Goal: Task Accomplishment & Management: Use online tool/utility

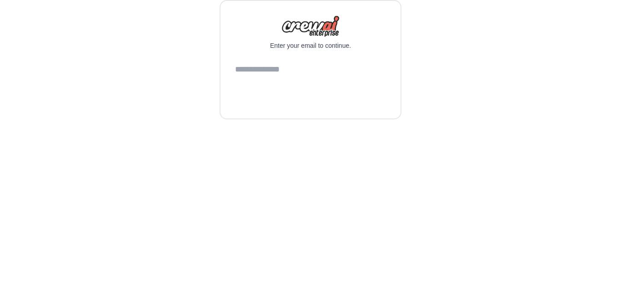
click at [345, 82] on input "email" at bounding box center [310, 69] width 151 height 25
type input "**********"
click at [339, 104] on button "Continue" at bounding box center [310, 93] width 151 height 22
click at [304, 119] on div "Enter your email to continue. Continue" at bounding box center [311, 59] width 182 height 119
click at [306, 82] on input "email" at bounding box center [310, 69] width 151 height 25
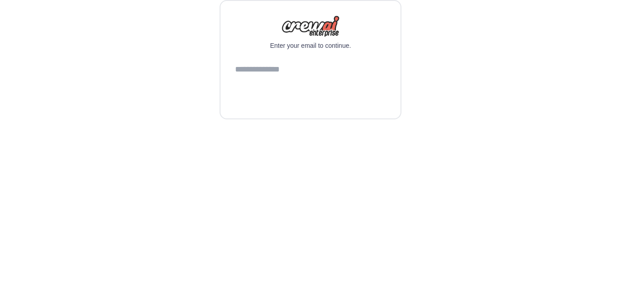
type input "**********"
click at [320, 104] on button "Continue" at bounding box center [310, 93] width 151 height 22
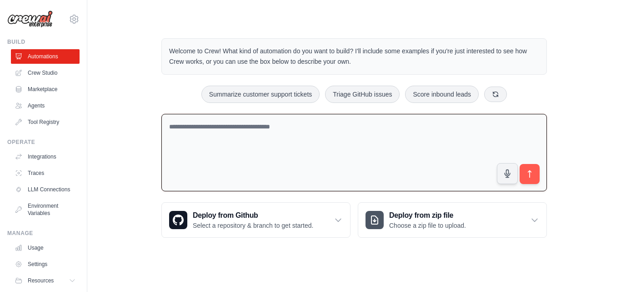
click at [182, 136] on textarea at bounding box center [354, 153] width 386 height 78
click at [47, 78] on link "Crew Studio" at bounding box center [46, 72] width 69 height 15
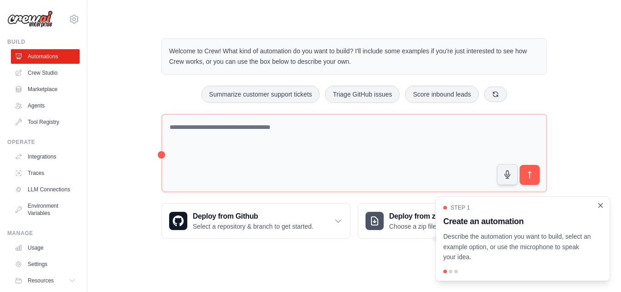
click at [600, 204] on icon "Close walkthrough" at bounding box center [601, 205] width 4 height 4
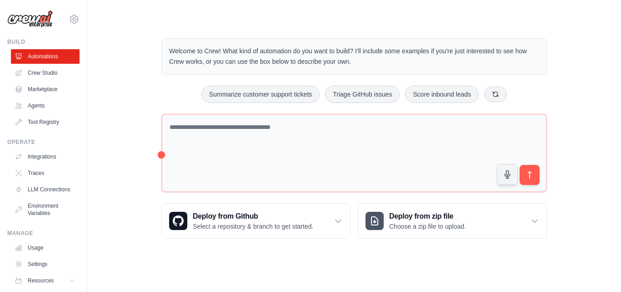
click at [351, 226] on div "Deploy from Github Select a repository & branch to get started. Connect GitHub …" at bounding box center [354, 220] width 386 height 35
click at [343, 224] on div "Deploy from Github Select a repository & branch to get started." at bounding box center [256, 220] width 188 height 35
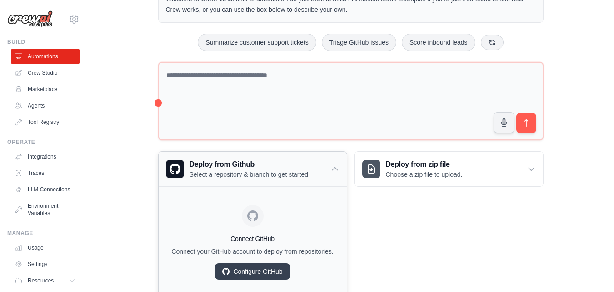
scroll to position [82, 0]
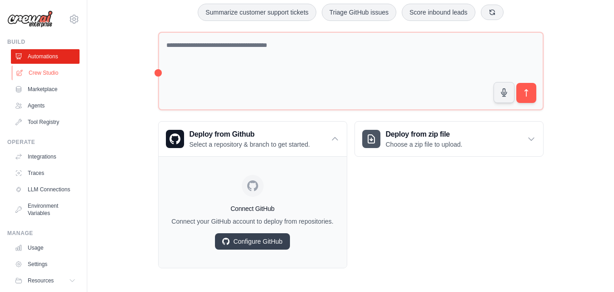
click at [51, 75] on link "Crew Studio" at bounding box center [46, 72] width 69 height 15
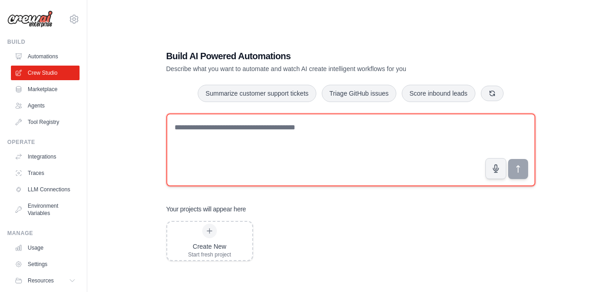
click at [307, 134] on textarea at bounding box center [350, 149] width 369 height 73
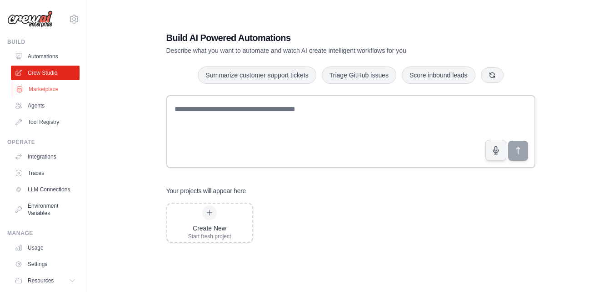
click at [59, 92] on link "Marketplace" at bounding box center [46, 89] width 69 height 15
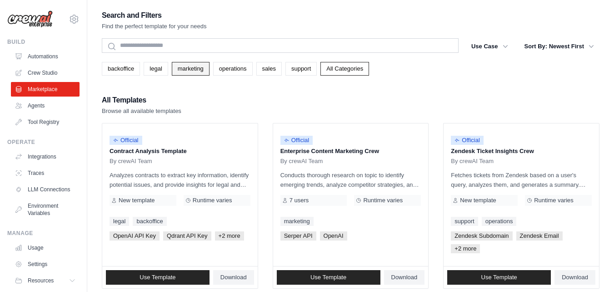
click at [179, 69] on link "marketing" at bounding box center [191, 69] width 38 height 14
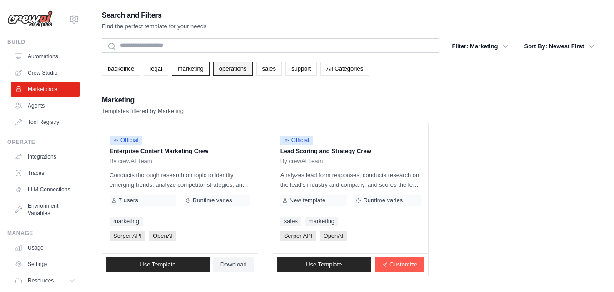
click at [249, 73] on link "operations" at bounding box center [233, 69] width 40 height 14
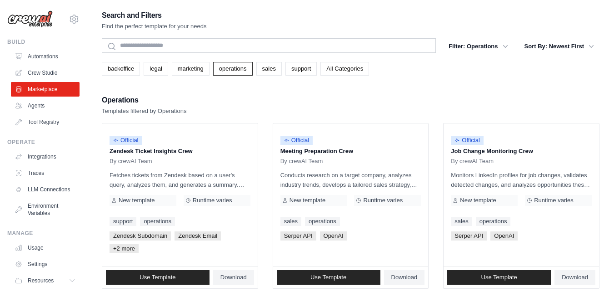
click at [303, 60] on div "backoffice legal marketing operations sales support All Categories" at bounding box center [351, 65] width 498 height 21
click at [304, 67] on link "support" at bounding box center [301, 69] width 31 height 14
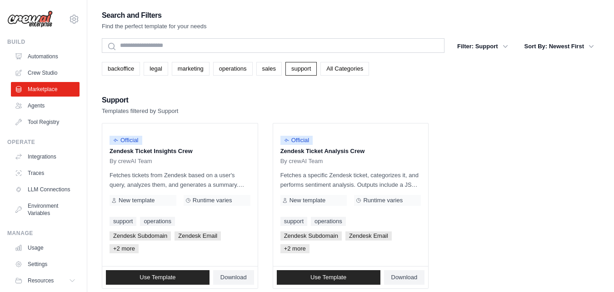
click at [340, 67] on link "All Categories" at bounding box center [345, 69] width 49 height 14
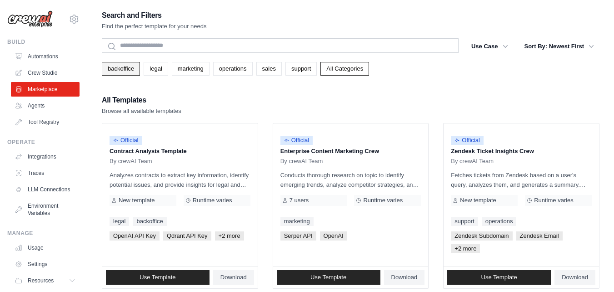
click at [119, 65] on link "backoffice" at bounding box center [121, 69] width 38 height 14
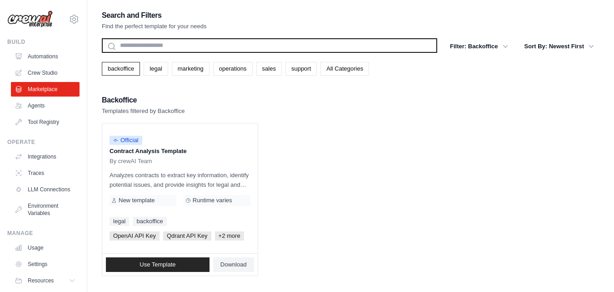
click at [177, 46] on input "text" at bounding box center [270, 45] width 336 height 15
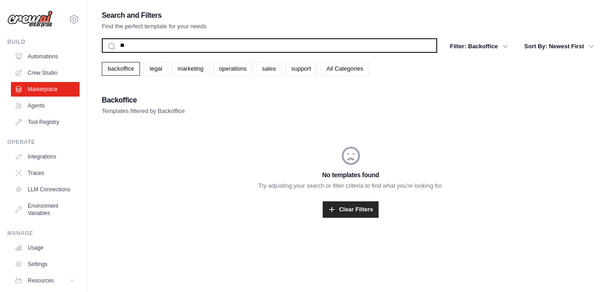
type input "*"
type input "*********"
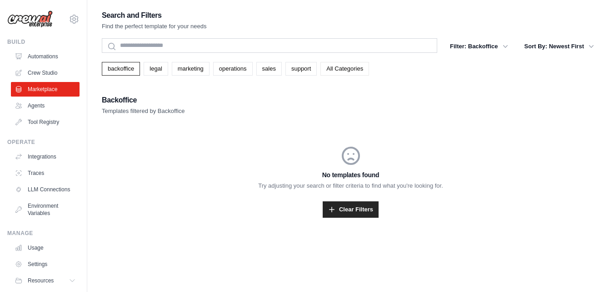
click at [333, 67] on link "All Categories" at bounding box center [345, 69] width 49 height 14
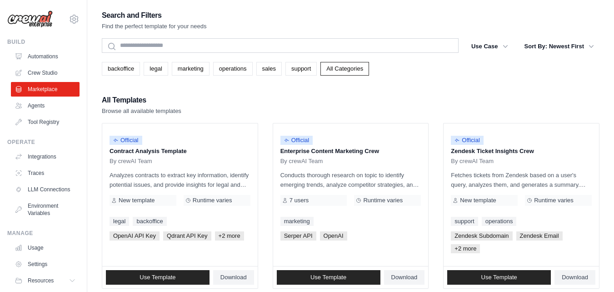
click at [327, 55] on div "backoffice legal marketing operations sales support All Categories" at bounding box center [351, 65] width 498 height 21
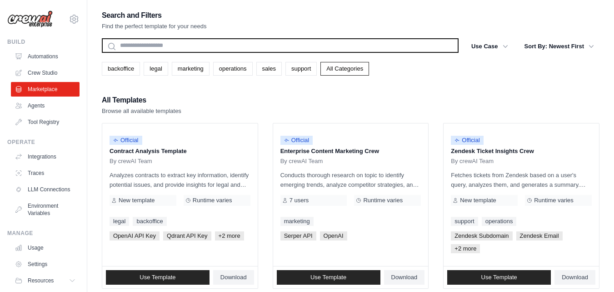
click at [325, 50] on input "text" at bounding box center [280, 45] width 357 height 15
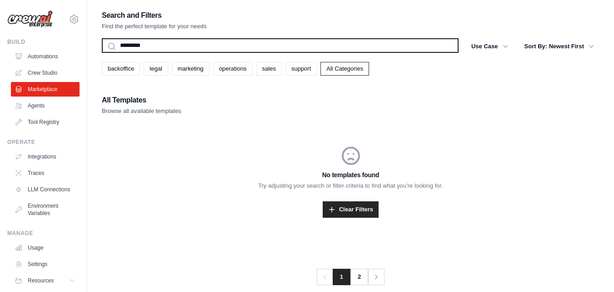
type input "*********"
click at [101, 52] on button "Search" at bounding box center [101, 52] width 0 height 0
click at [325, 50] on input "*********" at bounding box center [280, 45] width 357 height 15
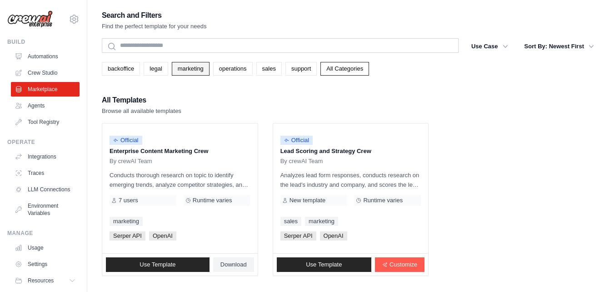
click at [203, 67] on link "marketing" at bounding box center [191, 69] width 38 height 14
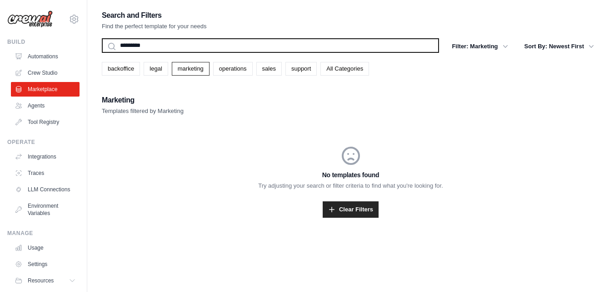
click at [199, 47] on input "*********" at bounding box center [270, 45] width 337 height 15
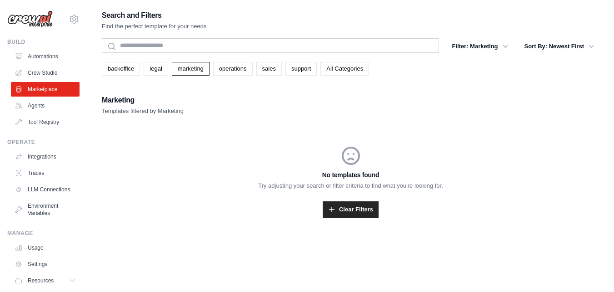
click at [223, 119] on div "Marketing Templates filtered by Marketing Official Enterprise Content Marketing…" at bounding box center [351, 167] width 498 height 146
click at [227, 71] on link "operations" at bounding box center [233, 69] width 40 height 14
click at [207, 71] on link "marketing" at bounding box center [191, 69] width 38 height 14
click at [353, 215] on link "Clear Filters" at bounding box center [351, 209] width 56 height 16
click at [187, 69] on link "marketing" at bounding box center [191, 69] width 38 height 14
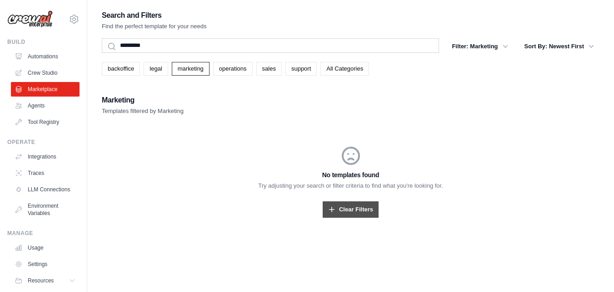
click at [326, 215] on link "Clear Filters" at bounding box center [351, 209] width 56 height 16
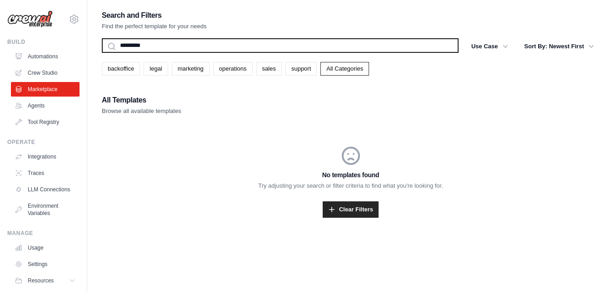
click at [155, 41] on input "*********" at bounding box center [280, 45] width 357 height 15
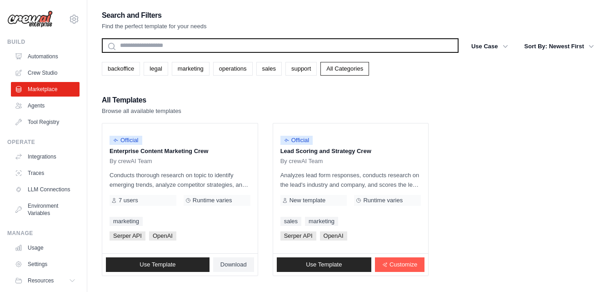
scroll to position [18, 0]
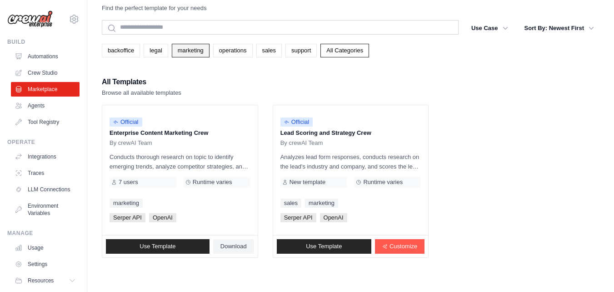
click at [189, 49] on link "marketing" at bounding box center [191, 51] width 38 height 14
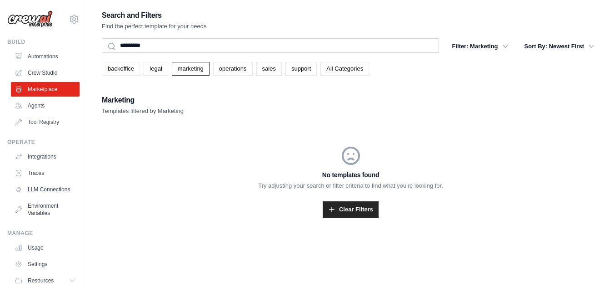
click at [237, 77] on div "Search and Filters Find the perfect template for your needs ********* Search Fi…" at bounding box center [351, 124] width 498 height 230
click at [32, 116] on link "Tool Registry" at bounding box center [46, 122] width 69 height 15
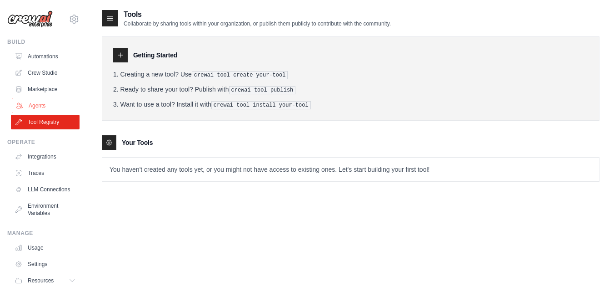
click at [37, 105] on link "Agents" at bounding box center [46, 105] width 69 height 15
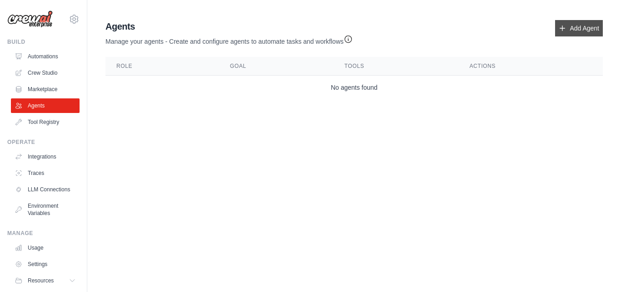
click at [586, 23] on link "Add Agent" at bounding box center [579, 28] width 48 height 16
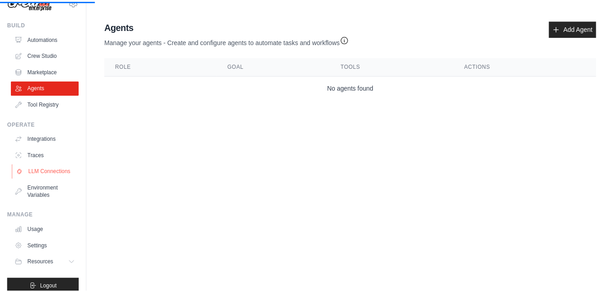
scroll to position [35, 0]
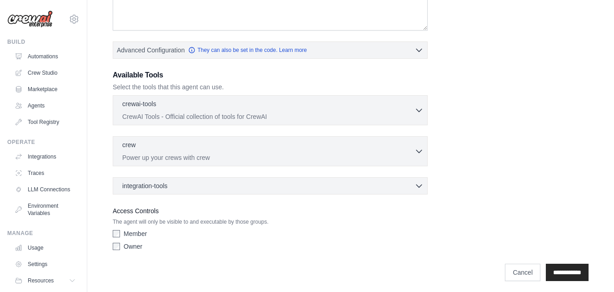
scroll to position [196, 0]
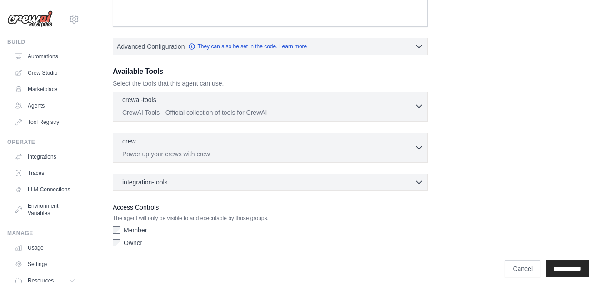
click at [380, 102] on div "crewai-tools 0 selected" at bounding box center [268, 100] width 292 height 11
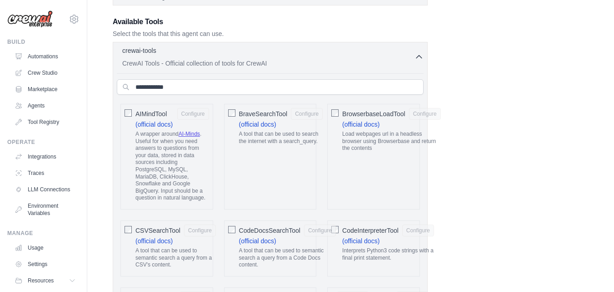
scroll to position [261, 0]
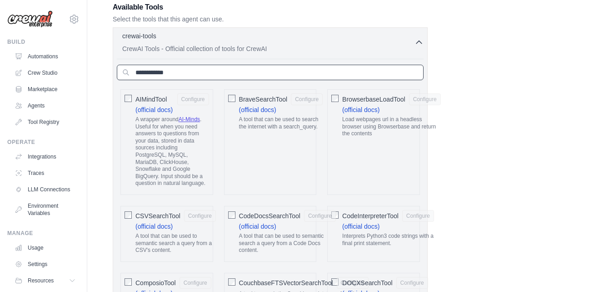
click at [375, 74] on input "text" at bounding box center [270, 72] width 307 height 15
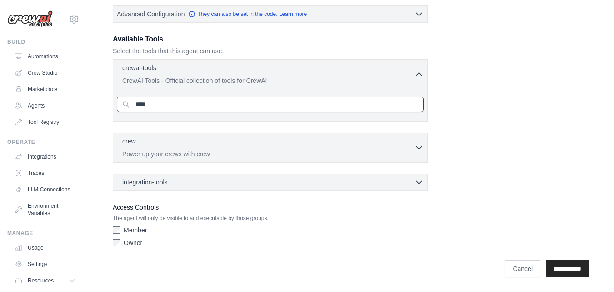
scroll to position [229, 0]
type input "****"
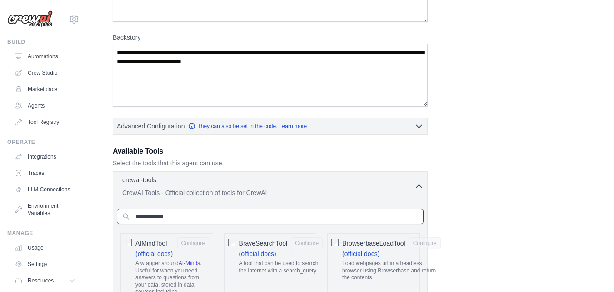
scroll to position [116, 0]
click at [397, 190] on p "CrewAI Tools - Official collection of tools for CrewAI" at bounding box center [268, 192] width 292 height 9
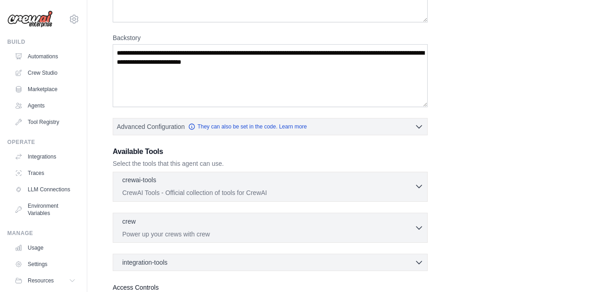
click at [397, 190] on p "CrewAI Tools - Official collection of tools for CrewAI" at bounding box center [268, 192] width 292 height 9
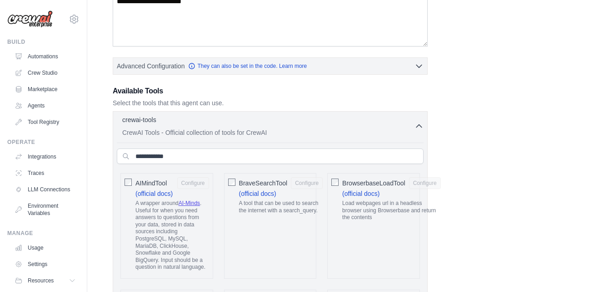
scroll to position [175, 0]
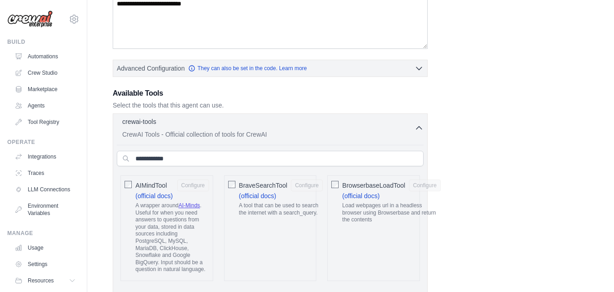
click at [416, 122] on button "crewai-tools 0 selected CrewAI Tools - Official collection of tools for CrewAI" at bounding box center [270, 128] width 307 height 22
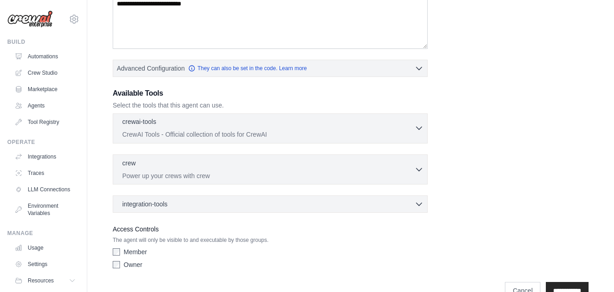
click at [416, 122] on button "crewai-tools 0 selected CrewAI Tools - Official collection of tools for CrewAI" at bounding box center [270, 128] width 307 height 22
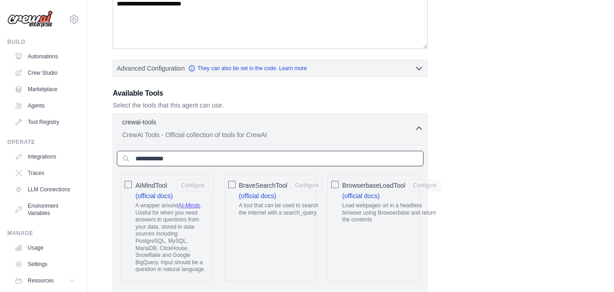
click at [320, 158] on input "text" at bounding box center [270, 158] width 307 height 15
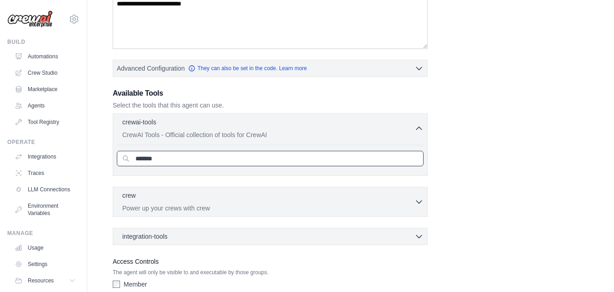
type input "********"
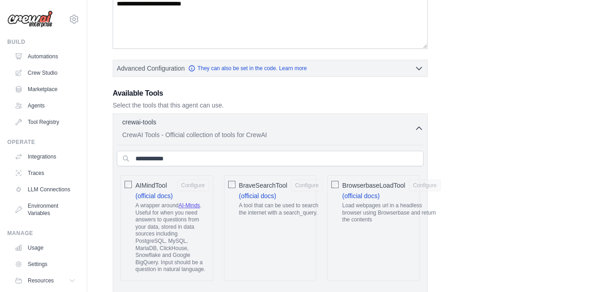
drag, startPoint x: 412, startPoint y: 113, endPoint x: 412, endPoint y: 122, distance: 9.1
click at [415, 126] on icon "button" at bounding box center [419, 127] width 9 height 9
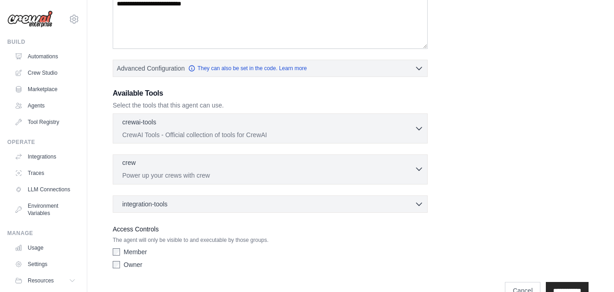
click at [405, 172] on p "Power up your crews with crew" at bounding box center [268, 175] width 292 height 9
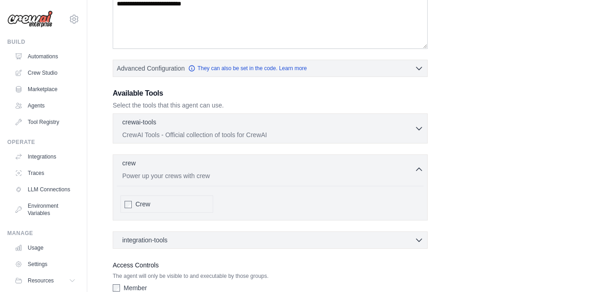
click at [211, 250] on div "Role Goal Backstory Advanced Configuration They can also be set in the code. Le…" at bounding box center [351, 88] width 476 height 439
click at [208, 235] on div "integration-tools 0 selected" at bounding box center [273, 239] width 302 height 9
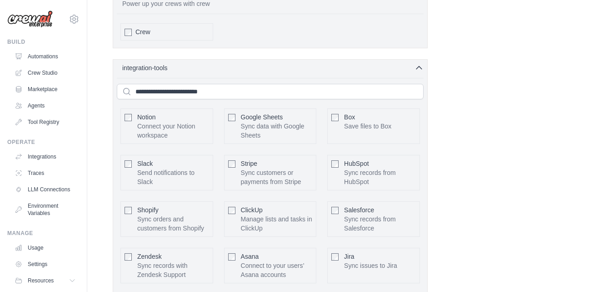
scroll to position [347, 0]
click at [290, 88] on div "crewai-tools 0 selected CrewAI Tools - Official collection of tools for CrewAI" at bounding box center [270, 142] width 315 height 405
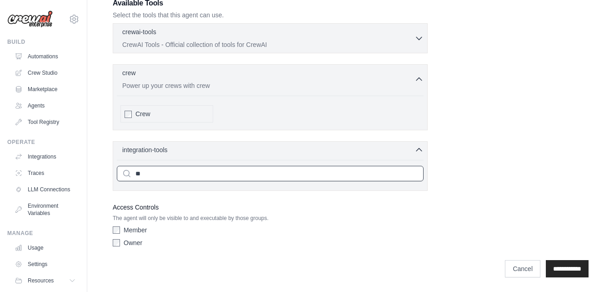
scroll to position [265, 0]
type input "*"
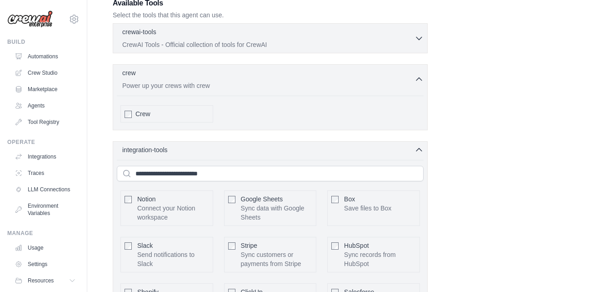
click at [415, 136] on div "crewai-tools 0 selected CrewAI Tools - Official collection of tools for CrewAI" at bounding box center [270, 225] width 315 height 405
click at [417, 142] on div "integration-tools 0 selected Notion Google Sheets Box Jira" at bounding box center [270, 284] width 315 height 287
click at [414, 143] on div "integration-tools 0 selected Notion Google Sheets Box Jira" at bounding box center [270, 284] width 315 height 287
click at [414, 148] on div "integration-tools 0 selected" at bounding box center [273, 149] width 302 height 9
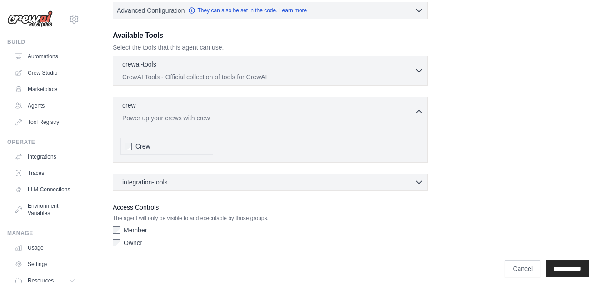
scroll to position [232, 0]
click at [392, 104] on div "crew 0 selected" at bounding box center [268, 105] width 292 height 11
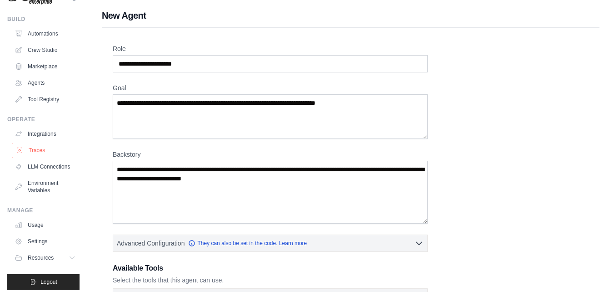
scroll to position [35, 0]
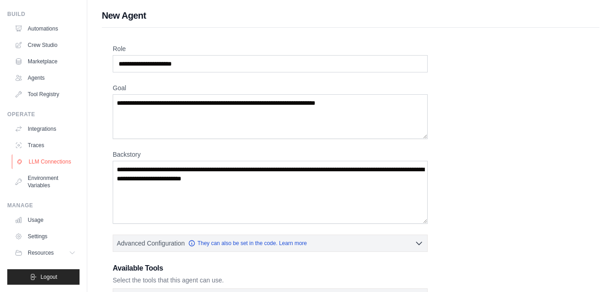
click at [42, 154] on link "LLM Connections" at bounding box center [46, 161] width 69 height 15
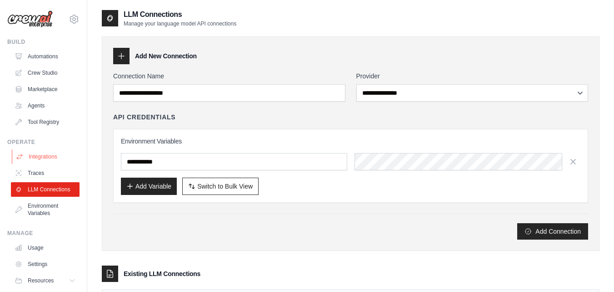
click at [42, 154] on link "Integrations" at bounding box center [46, 156] width 69 height 15
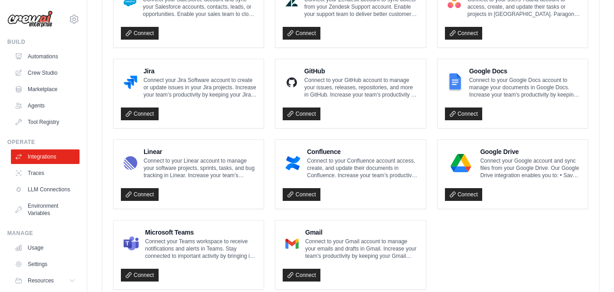
scroll to position [565, 0]
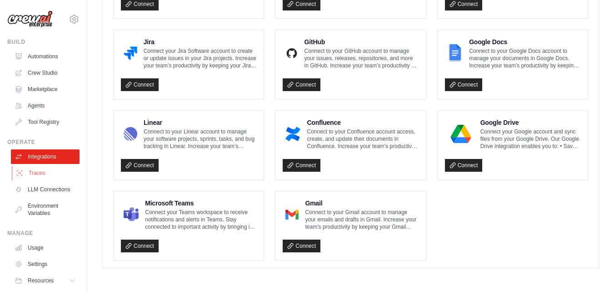
click at [61, 176] on link "Traces" at bounding box center [46, 173] width 69 height 15
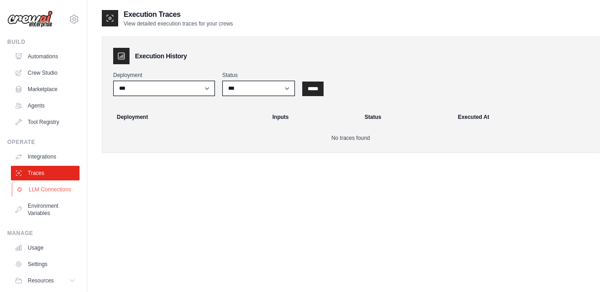
click at [53, 191] on link "LLM Connections" at bounding box center [46, 189] width 69 height 15
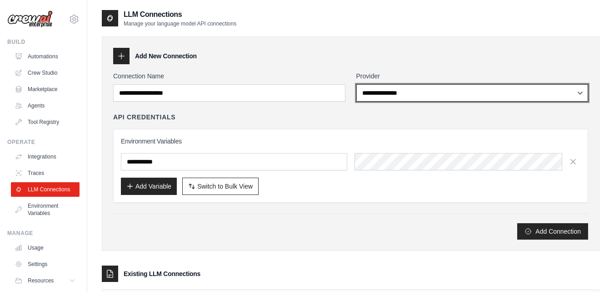
click at [410, 91] on select "**********" at bounding box center [473, 92] width 232 height 17
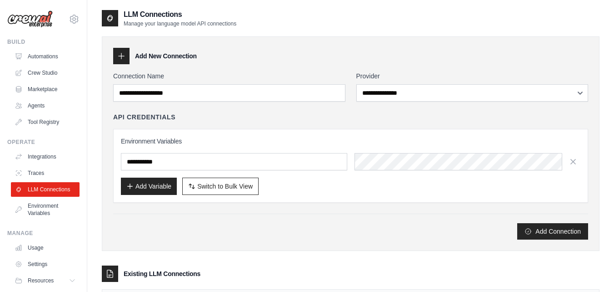
click at [317, 116] on div "API Credentials" at bounding box center [350, 116] width 475 height 9
click at [54, 93] on link "Marketplace" at bounding box center [46, 89] width 69 height 15
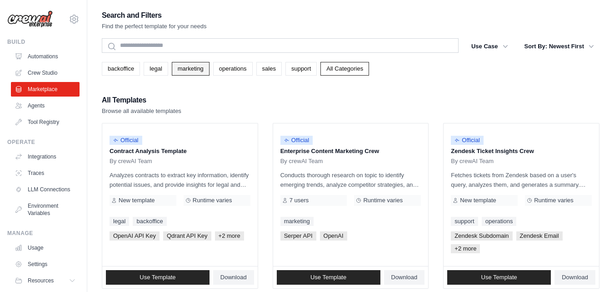
click at [181, 64] on link "marketing" at bounding box center [191, 69] width 38 height 14
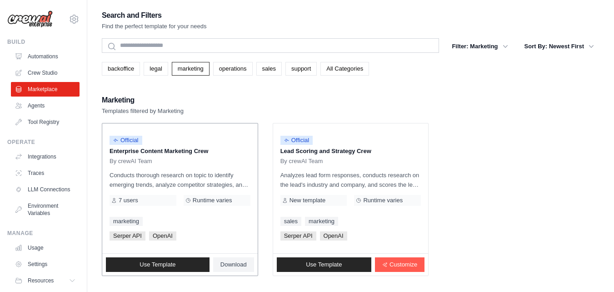
click at [155, 162] on div "By crewAI Team" at bounding box center [180, 160] width 141 height 7
click at [136, 143] on span "Official" at bounding box center [126, 140] width 33 height 9
click at [153, 269] on link "Use Template" at bounding box center [158, 264] width 104 height 15
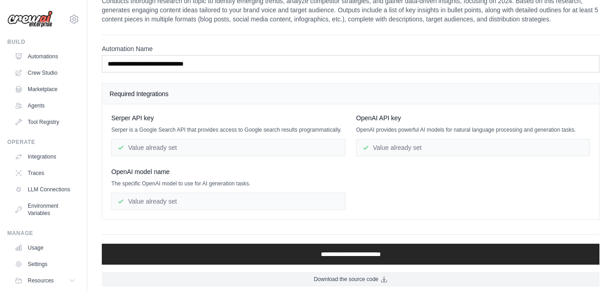
scroll to position [27, 0]
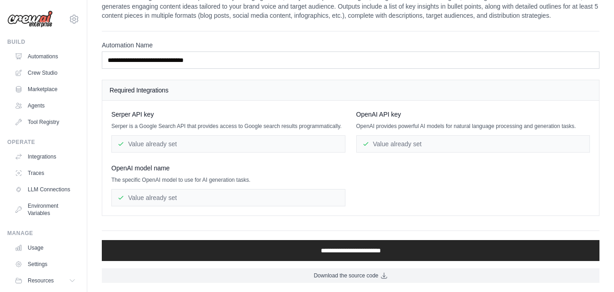
click at [220, 145] on div "Value already set" at bounding box center [228, 143] width 234 height 17
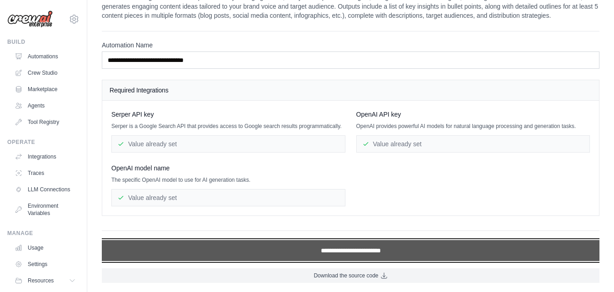
click at [354, 252] on input "**********" at bounding box center [351, 250] width 498 height 21
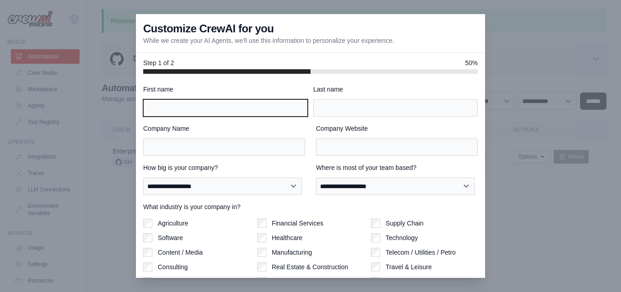
click at [247, 101] on input "First name" at bounding box center [225, 107] width 165 height 17
type input "***"
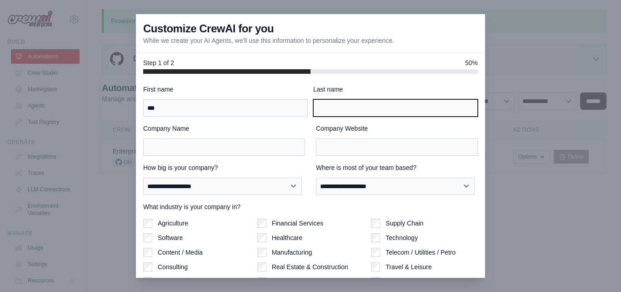
type input "********"
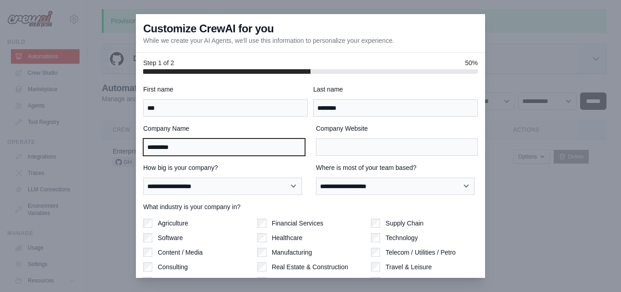
type input "*********"
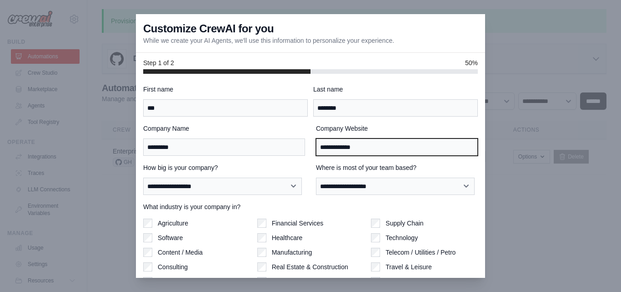
type input "**********"
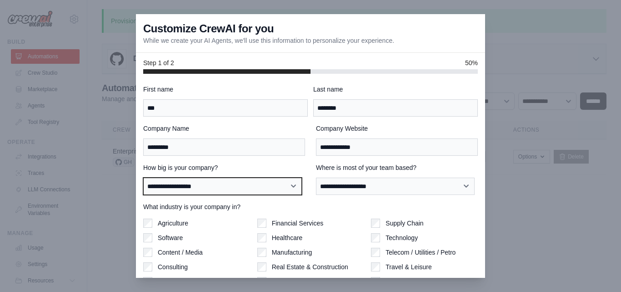
select select "**********"
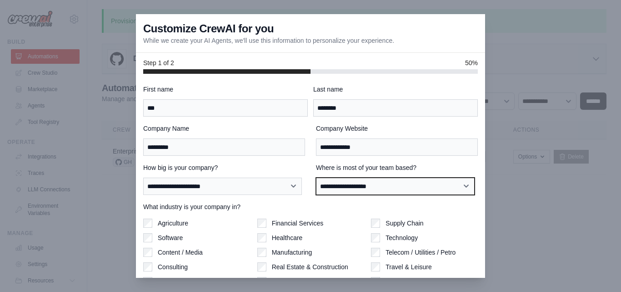
select select "**********"
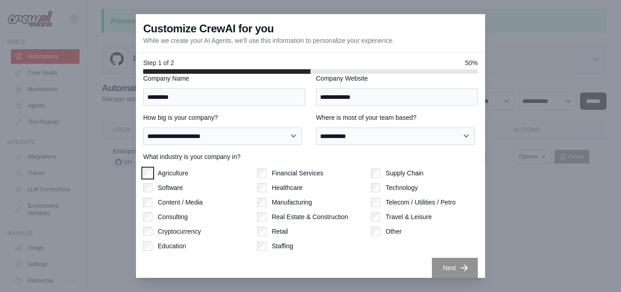
scroll to position [57, 0]
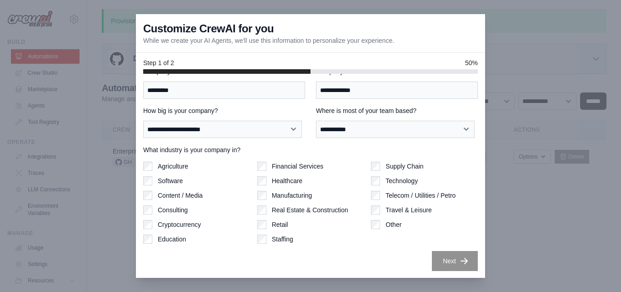
click at [392, 177] on label "Technology" at bounding box center [402, 180] width 32 height 9
click at [174, 178] on label "Software" at bounding box center [170, 180] width 25 height 9
click at [460, 258] on icon "button" at bounding box center [464, 260] width 9 height 9
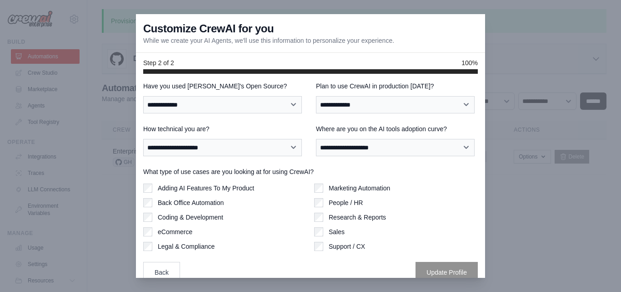
scroll to position [0, 0]
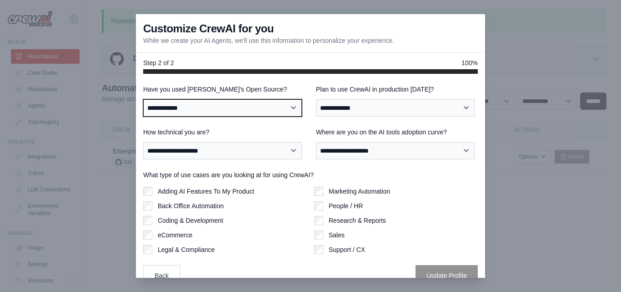
click at [232, 113] on select "**********" at bounding box center [222, 107] width 159 height 17
select select "**********"
click at [143, 99] on select "**********" at bounding box center [222, 107] width 159 height 17
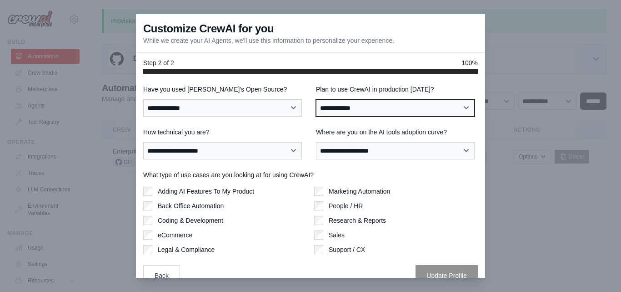
click at [339, 102] on select "**********" at bounding box center [395, 107] width 159 height 17
select select "****"
click at [316, 99] on select "**********" at bounding box center [395, 107] width 159 height 17
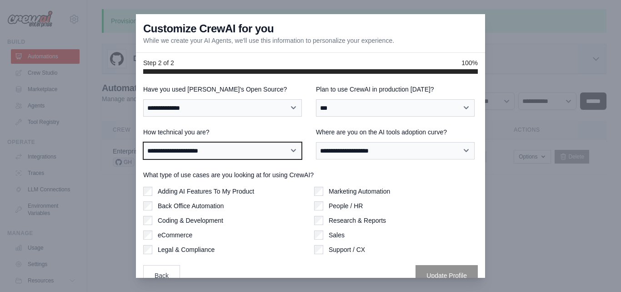
click at [247, 150] on select "**********" at bounding box center [222, 150] width 159 height 17
select select "**********"
click at [143, 142] on select "**********" at bounding box center [222, 150] width 159 height 17
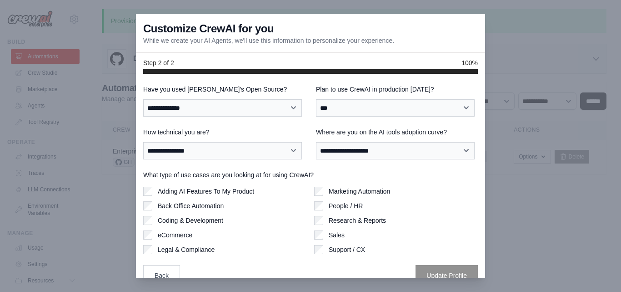
click at [359, 140] on div "**********" at bounding box center [397, 143] width 162 height 32
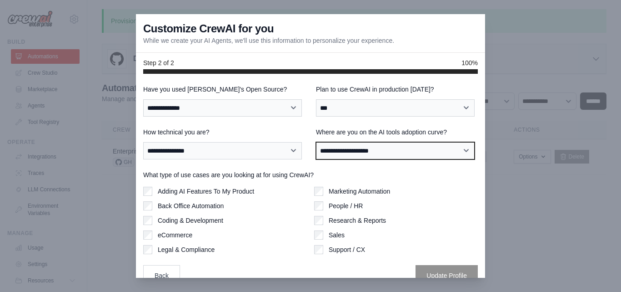
click at [359, 145] on select "**********" at bounding box center [395, 150] width 159 height 17
select select "**********"
click at [316, 142] on select "**********" at bounding box center [395, 150] width 159 height 17
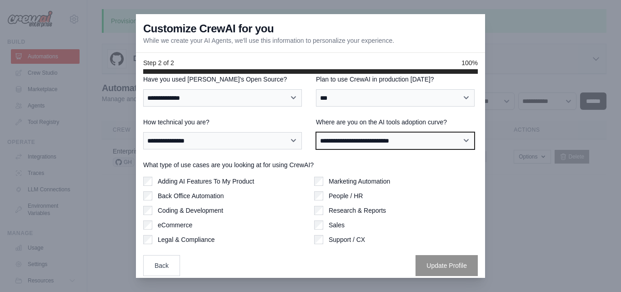
scroll to position [15, 0]
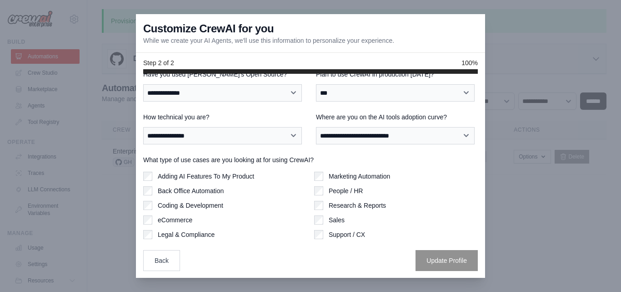
click at [233, 173] on label "Adding AI Features To My Product" at bounding box center [206, 175] width 96 height 9
click at [211, 192] on label "Back Office Automation" at bounding box center [191, 190] width 66 height 9
click at [213, 207] on label "Coding & Development" at bounding box center [190, 205] width 65 height 9
click at [344, 176] on label "Marketing Automation" at bounding box center [359, 175] width 61 height 9
click at [338, 218] on label "Sales" at bounding box center [337, 219] width 16 height 9
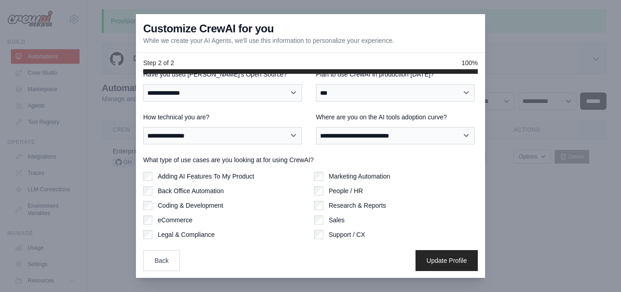
click at [345, 198] on div "Marketing Automation People / HR Research & Reports Sales Support / CX" at bounding box center [396, 204] width 164 height 67
click at [346, 201] on label "Research & Reports" at bounding box center [357, 205] width 57 height 9
click at [346, 193] on label "People / HR" at bounding box center [346, 190] width 34 height 9
click at [346, 234] on label "Support / CX" at bounding box center [347, 234] width 36 height 9
click at [205, 232] on label "Legal & Compliance" at bounding box center [186, 234] width 57 height 9
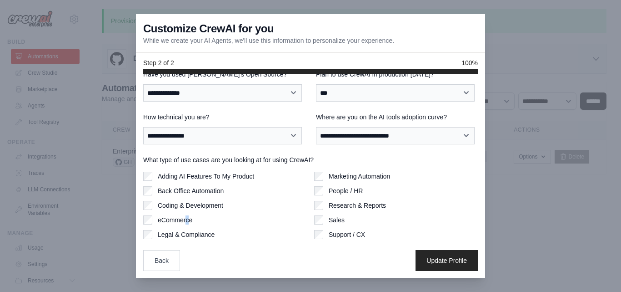
click at [187, 222] on label "eCommerce" at bounding box center [175, 219] width 35 height 9
click at [177, 222] on label "eCommerce" at bounding box center [175, 219] width 35 height 9
click at [178, 220] on label "eCommerce" at bounding box center [175, 219] width 35 height 9
click at [438, 254] on button "Update Profile" at bounding box center [447, 259] width 62 height 21
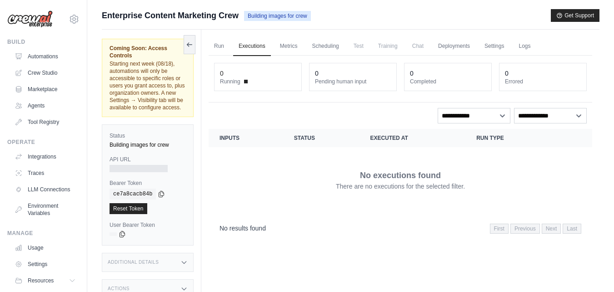
click at [231, 47] on ul "Run Executions Metrics Scheduling Test Training Chat Deployments Settings Logs" at bounding box center [401, 46] width 384 height 19
click at [224, 45] on link "Run" at bounding box center [219, 46] width 21 height 19
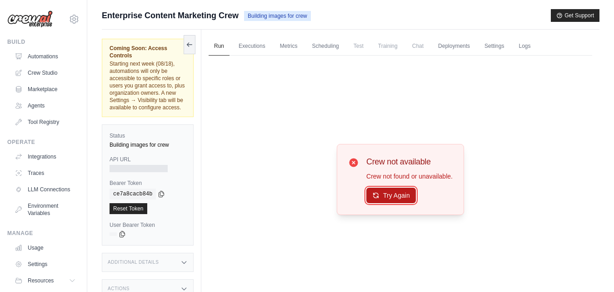
click at [401, 190] on button "Try Again" at bounding box center [392, 194] width 50 height 15
click at [257, 45] on link "Executions" at bounding box center [252, 46] width 38 height 19
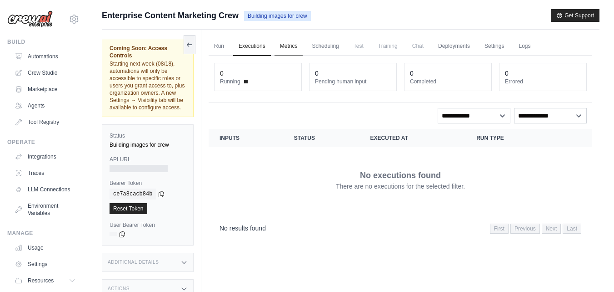
click at [295, 47] on link "Metrics" at bounding box center [289, 46] width 29 height 19
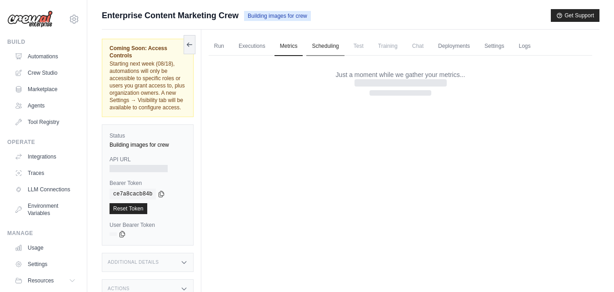
click at [327, 47] on link "Scheduling" at bounding box center [326, 46] width 38 height 19
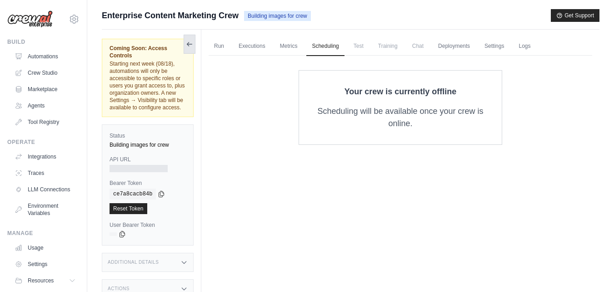
click at [187, 45] on icon at bounding box center [189, 43] width 7 height 7
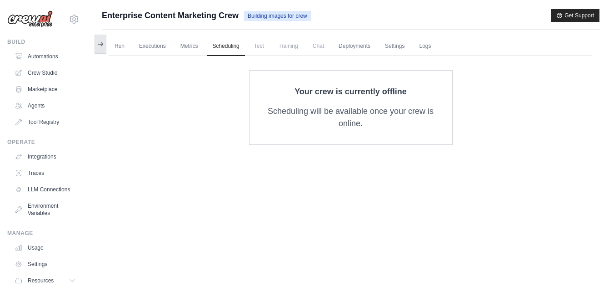
click at [99, 42] on icon at bounding box center [100, 43] width 7 height 7
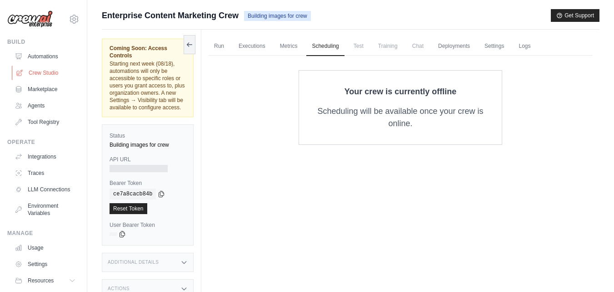
click at [43, 75] on link "Crew Studio" at bounding box center [46, 72] width 69 height 15
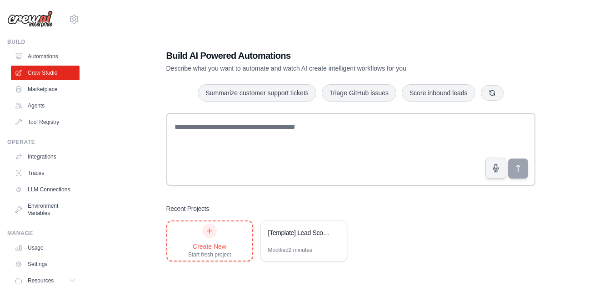
click at [188, 240] on div "Create New Start fresh project" at bounding box center [209, 240] width 43 height 35
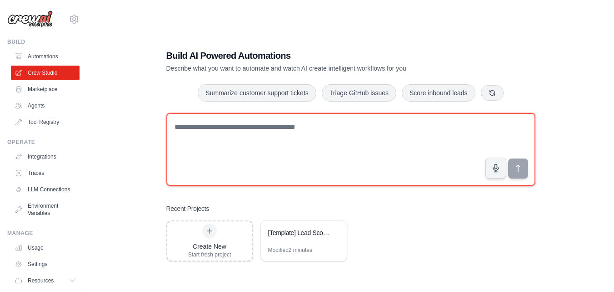
click at [210, 131] on textarea at bounding box center [350, 149] width 369 height 73
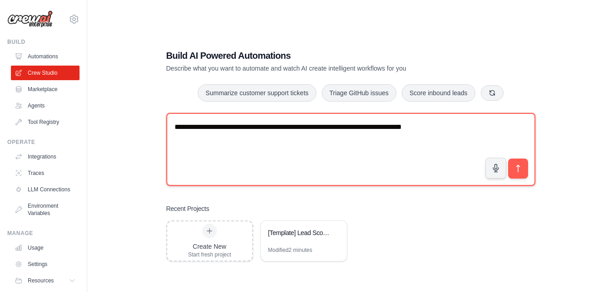
click at [356, 125] on textarea "**********" at bounding box center [350, 149] width 369 height 73
click at [459, 121] on textarea "**********" at bounding box center [350, 149] width 369 height 73
click at [360, 125] on textarea "**********" at bounding box center [350, 149] width 369 height 73
click at [347, 151] on textarea "**********" at bounding box center [350, 149] width 369 height 73
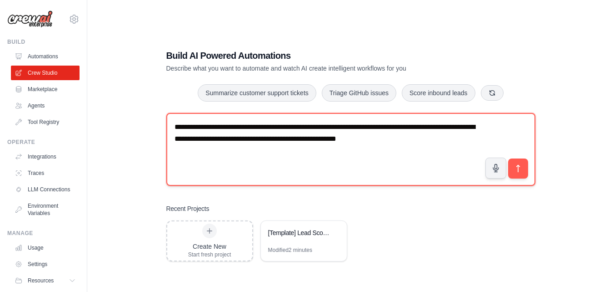
type textarea "**********"
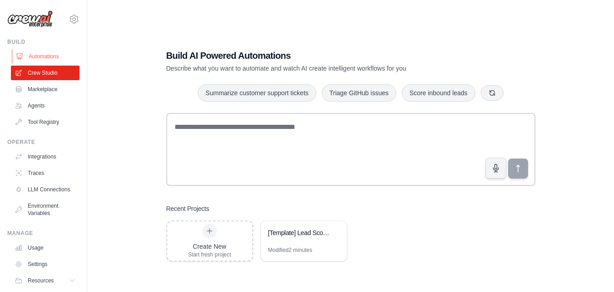
click at [59, 57] on link "Automations" at bounding box center [46, 56] width 69 height 15
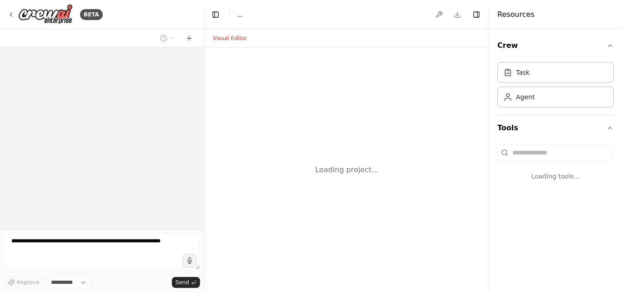
select select "****"
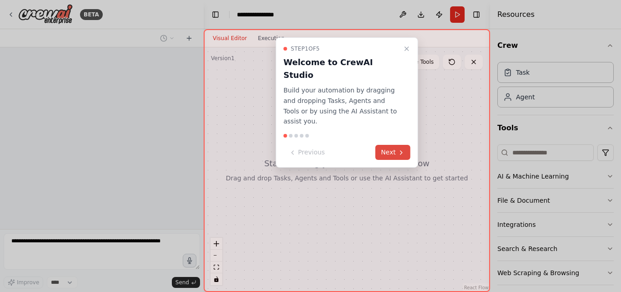
click at [389, 145] on button "Next" at bounding box center [393, 152] width 35 height 15
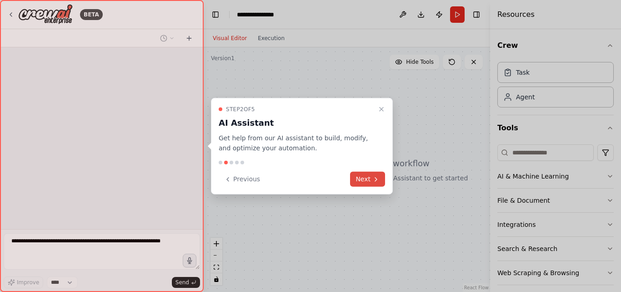
click at [372, 174] on button "Next" at bounding box center [367, 178] width 35 height 15
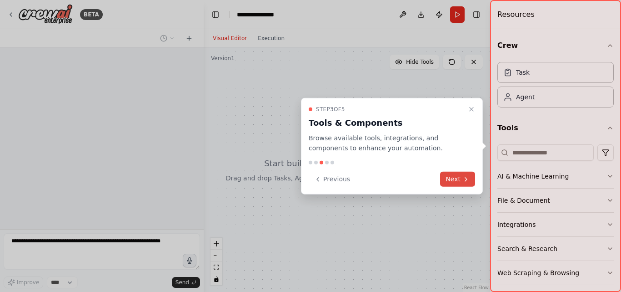
click at [458, 174] on button "Next" at bounding box center [457, 178] width 35 height 15
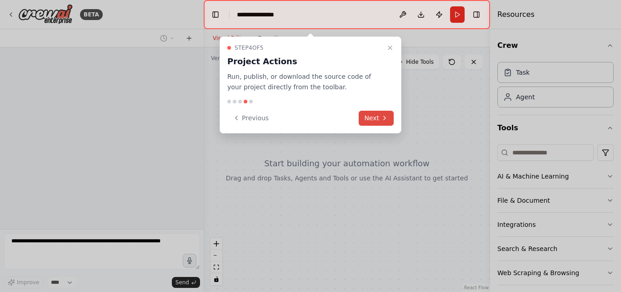
click at [384, 119] on icon at bounding box center [384, 117] width 7 height 7
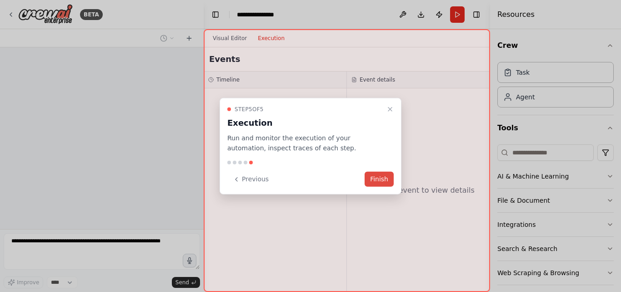
click at [379, 180] on button "Finish" at bounding box center [379, 178] width 29 height 15
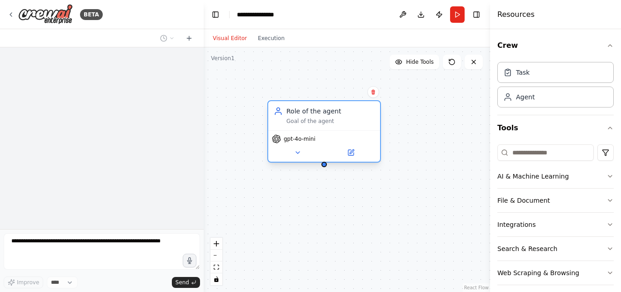
drag, startPoint x: 416, startPoint y: 172, endPoint x: 295, endPoint y: 120, distance: 131.8
click at [295, 120] on div "Goal of the agent" at bounding box center [331, 120] width 88 height 7
click at [301, 120] on div "Goal of the agent" at bounding box center [331, 120] width 88 height 7
click at [347, 152] on icon at bounding box center [350, 152] width 7 height 7
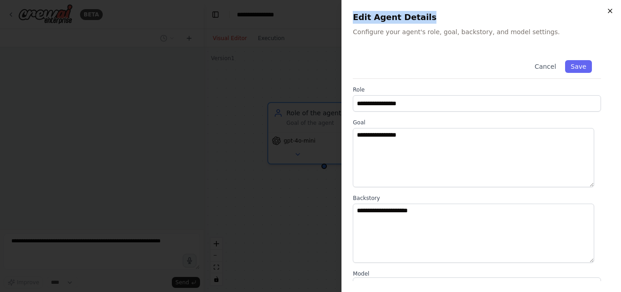
click at [607, 9] on div "**********" at bounding box center [482, 146] width 280 height 292
click at [614, 10] on div "**********" at bounding box center [482, 146] width 280 height 292
click at [612, 10] on icon "button" at bounding box center [610, 10] width 7 height 7
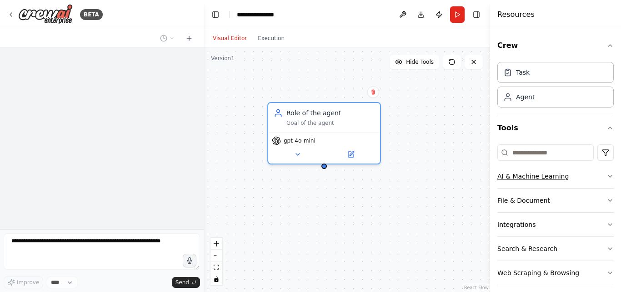
click at [549, 176] on button "AI & Machine Learning" at bounding box center [556, 176] width 116 height 24
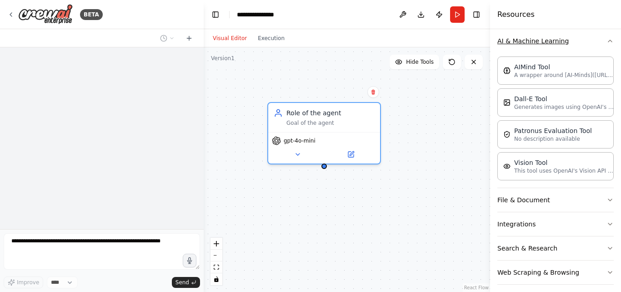
scroll to position [142, 0]
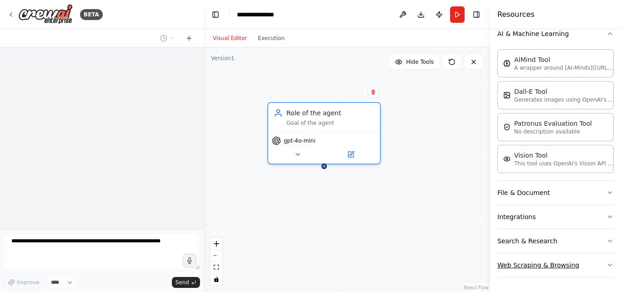
click at [557, 255] on button "Web Scraping & Browsing" at bounding box center [556, 265] width 116 height 24
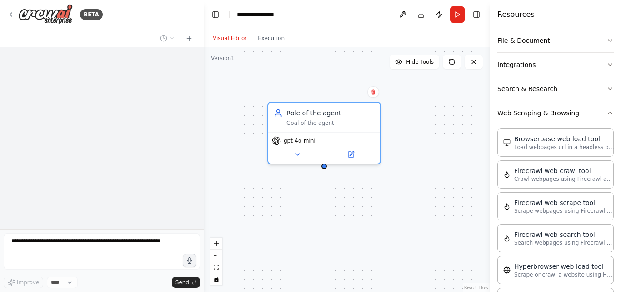
scroll to position [0, 0]
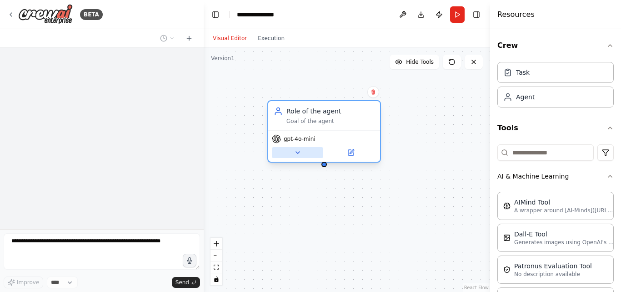
click at [298, 151] on icon at bounding box center [297, 152] width 7 height 7
click at [299, 151] on icon at bounding box center [297, 152] width 7 height 7
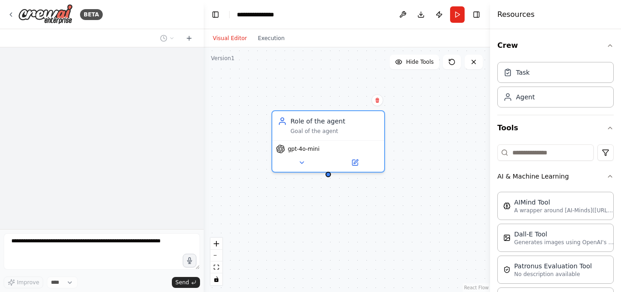
drag, startPoint x: 323, startPoint y: 169, endPoint x: 327, endPoint y: 177, distance: 9.2
click at [327, 177] on div "Role of the agent Goal of the agent gpt-4o-mini" at bounding box center [347, 169] width 287 height 244
click at [328, 172] on div at bounding box center [328, 172] width 5 height 5
click at [15, 9] on div "BETA" at bounding box center [55, 14] width 96 height 20
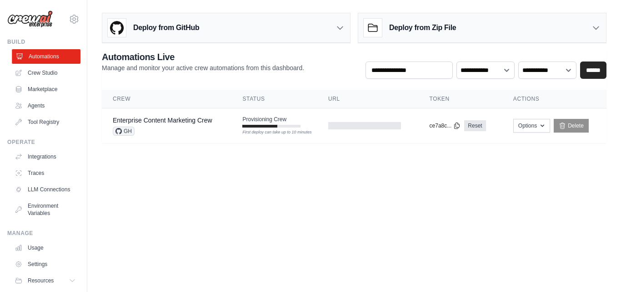
click at [37, 61] on link "Automations" at bounding box center [46, 56] width 69 height 15
click at [569, 121] on link "Delete" at bounding box center [571, 126] width 35 height 14
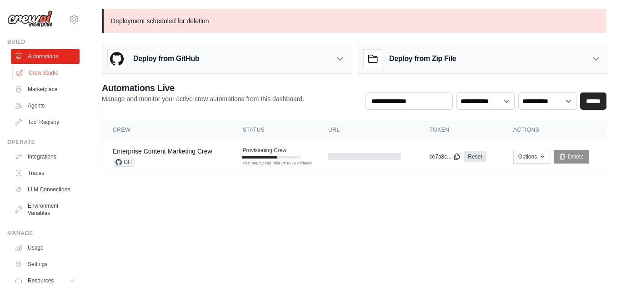
click at [45, 76] on link "Crew Studio" at bounding box center [46, 72] width 69 height 15
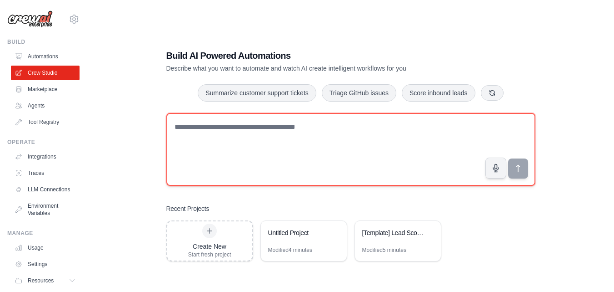
paste textarea "**********"
click at [342, 151] on textarea at bounding box center [350, 149] width 369 height 73
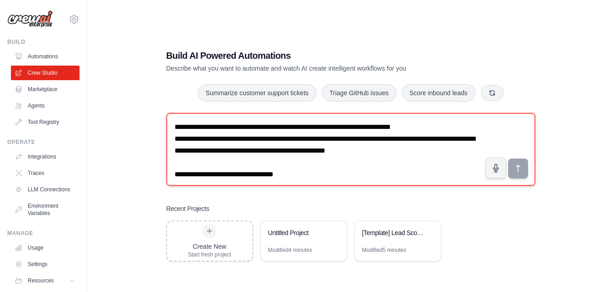
scroll to position [478, 0]
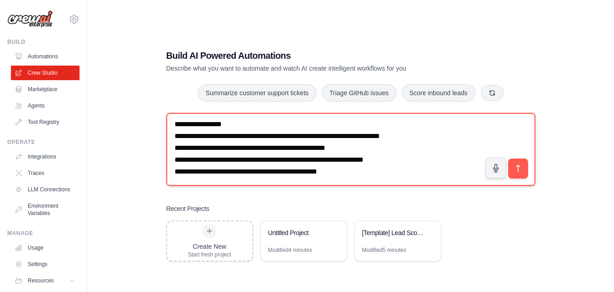
type textarea "**********"
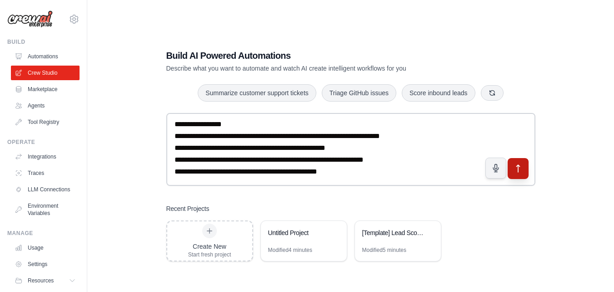
drag, startPoint x: 508, startPoint y: 172, endPoint x: 513, endPoint y: 171, distance: 5.6
click at [512, 171] on div at bounding box center [350, 151] width 369 height 76
click at [516, 170] on icon "submit" at bounding box center [518, 168] width 10 height 10
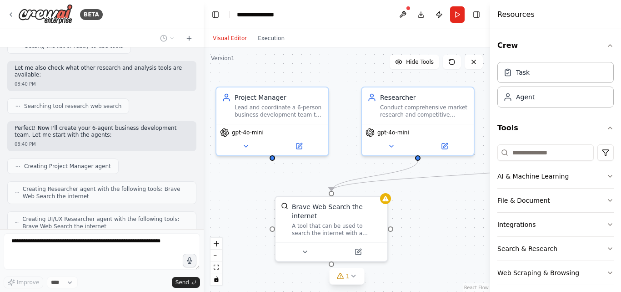
scroll to position [510, 0]
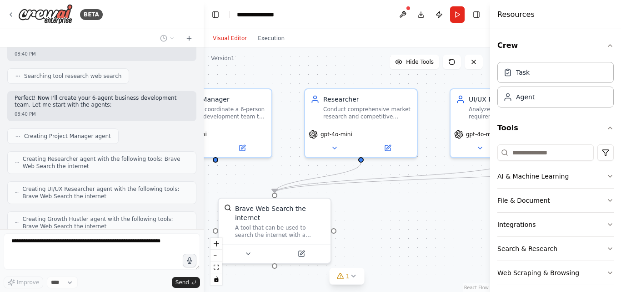
drag, startPoint x: 447, startPoint y: 254, endPoint x: 356, endPoint y: 250, distance: 90.6
click at [356, 250] on div ".deletable-edge-delete-btn { width: 20px; height: 20px; border: 0px solid #ffff…" at bounding box center [347, 169] width 287 height 244
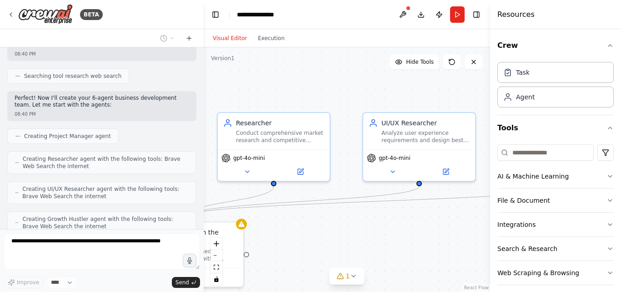
drag, startPoint x: 430, startPoint y: 234, endPoint x: 343, endPoint y: 257, distance: 90.4
click at [343, 257] on div ".deletable-edge-delete-btn { width: 20px; height: 20px; border: 0px solid #ffff…" at bounding box center [347, 169] width 287 height 244
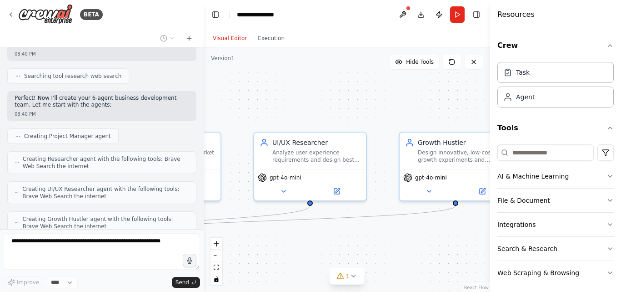
drag, startPoint x: 426, startPoint y: 229, endPoint x: 318, endPoint y: 244, distance: 109.3
click at [311, 246] on div ".deletable-edge-delete-btn { width: 20px; height: 20px; border: 0px solid #ffff…" at bounding box center [347, 169] width 287 height 244
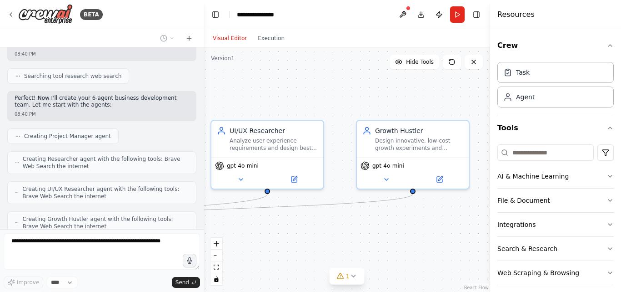
drag, startPoint x: 411, startPoint y: 249, endPoint x: 290, endPoint y: 222, distance: 123.6
click at [290, 222] on div ".deletable-edge-delete-btn { width: 20px; height: 20px; border: 0px solid #ffff…" at bounding box center [347, 169] width 287 height 244
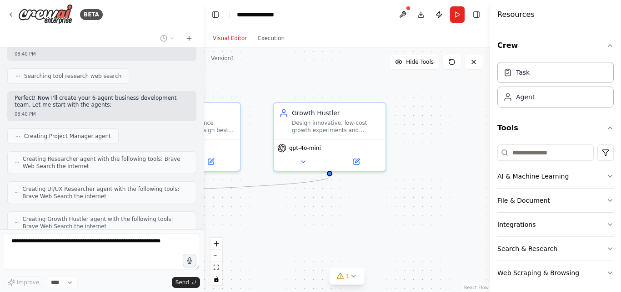
scroll to position [540, 0]
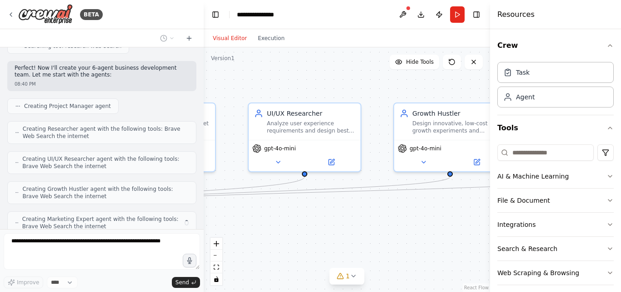
drag, startPoint x: 270, startPoint y: 237, endPoint x: 389, endPoint y: 238, distance: 119.6
click at [389, 238] on div ".deletable-edge-delete-btn { width: 20px; height: 20px; border: 0px solid #ffff…" at bounding box center [347, 169] width 287 height 244
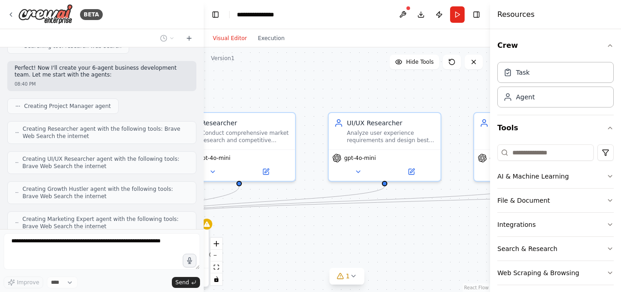
drag, startPoint x: 304, startPoint y: 229, endPoint x: 403, endPoint y: 239, distance: 98.7
click at [403, 239] on div ".deletable-edge-delete-btn { width: 20px; height: 20px; border: 0px solid #ffff…" at bounding box center [347, 169] width 287 height 244
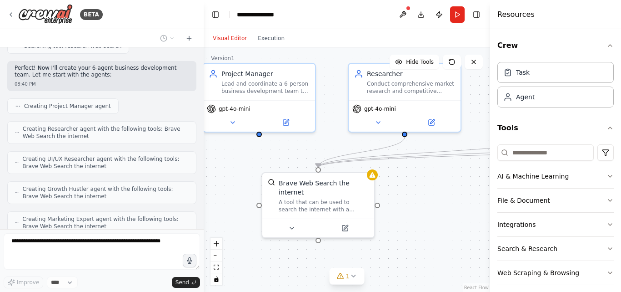
drag, startPoint x: 300, startPoint y: 255, endPoint x: 453, endPoint y: 203, distance: 162.2
click at [453, 203] on div ".deletable-edge-delete-btn { width: 20px; height: 20px; border: 0px solid #ffff…" at bounding box center [347, 169] width 287 height 244
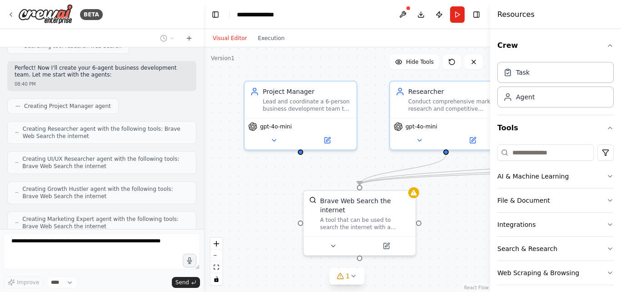
drag, startPoint x: 289, startPoint y: 253, endPoint x: 322, endPoint y: 274, distance: 39.2
click at [322, 274] on div ".deletable-edge-delete-btn { width: 20px; height: 20px; border: 0px solid #ffff…" at bounding box center [347, 169] width 287 height 244
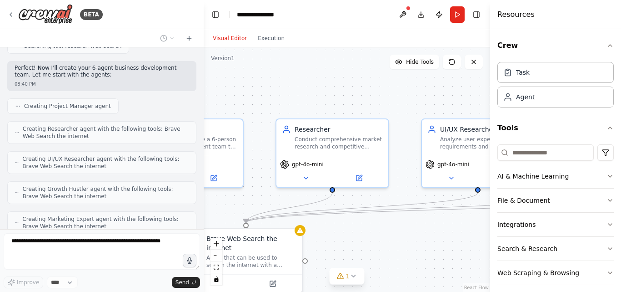
drag, startPoint x: 456, startPoint y: 205, endPoint x: 360, endPoint y: 232, distance: 100.2
click at [328, 247] on div ".deletable-edge-delete-btn { width: 20px; height: 20px; border: 0px solid #ffff…" at bounding box center [347, 169] width 287 height 244
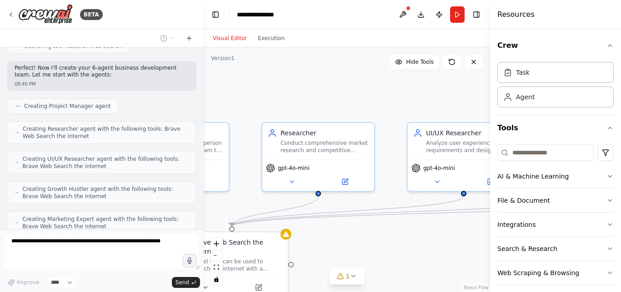
scroll to position [570, 0]
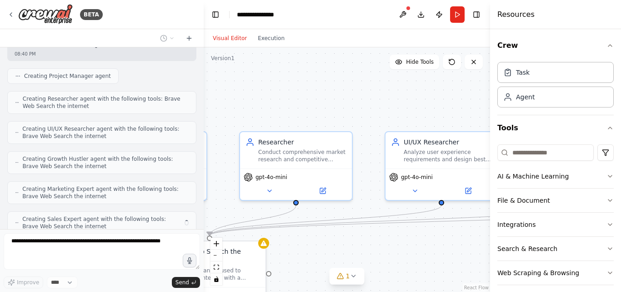
drag, startPoint x: 433, startPoint y: 241, endPoint x: 323, endPoint y: 243, distance: 109.6
click at [323, 243] on div ".deletable-edge-delete-btn { width: 20px; height: 20px; border: 0px solid #ffff…" at bounding box center [347, 169] width 287 height 244
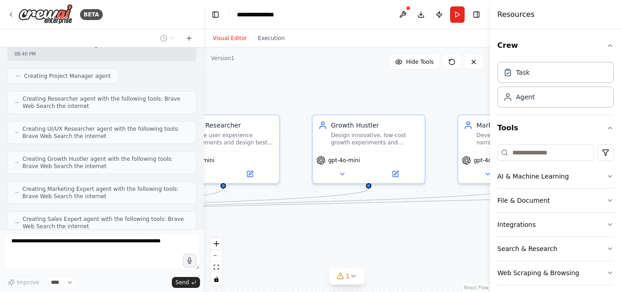
drag, startPoint x: 448, startPoint y: 239, endPoint x: 323, endPoint y: 219, distance: 126.7
click at [323, 219] on div ".deletable-edge-delete-btn { width: 20px; height: 20px; border: 0px solid #ffff…" at bounding box center [347, 169] width 287 height 244
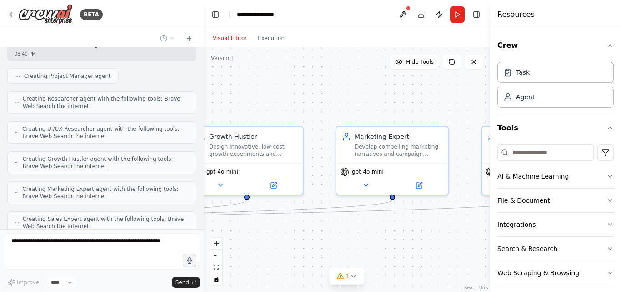
drag, startPoint x: 412, startPoint y: 233, endPoint x: 322, endPoint y: 236, distance: 89.6
click at [277, 255] on div ".deletable-edge-delete-btn { width: 20px; height: 20px; border: 0px solid #ffff…" at bounding box center [347, 169] width 287 height 244
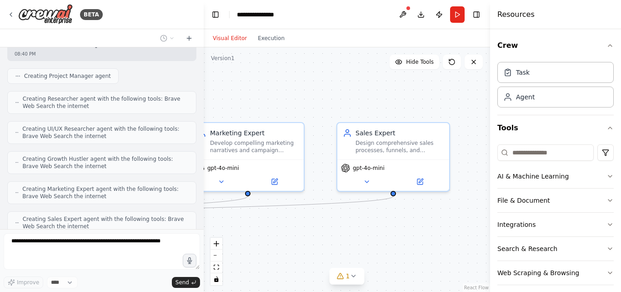
drag, startPoint x: 426, startPoint y: 234, endPoint x: 310, endPoint y: 219, distance: 116.9
click at [307, 221] on div ".deletable-edge-delete-btn { width: 20px; height: 20px; border: 0px solid #ffff…" at bounding box center [347, 169] width 287 height 244
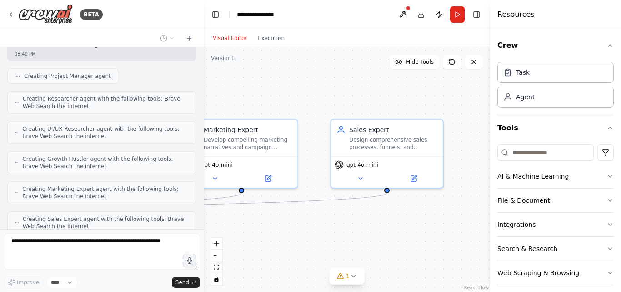
drag, startPoint x: 399, startPoint y: 229, endPoint x: 394, endPoint y: 225, distance: 5.8
click at [394, 225] on div ".deletable-edge-delete-btn { width: 20px; height: 20px; border: 0px solid #ffff…" at bounding box center [347, 169] width 287 height 244
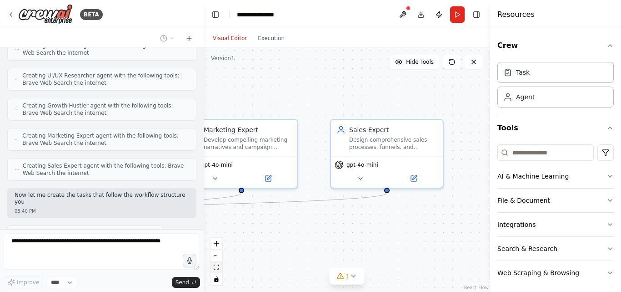
scroll to position [630, 0]
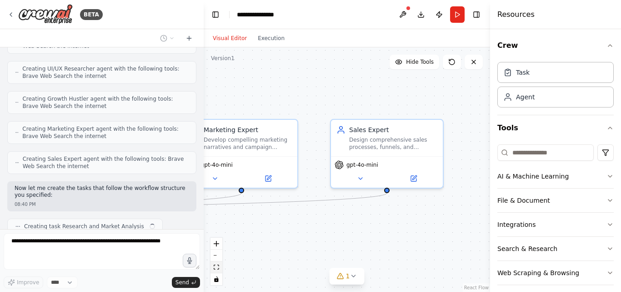
click at [215, 270] on button "fit view" at bounding box center [217, 267] width 12 height 12
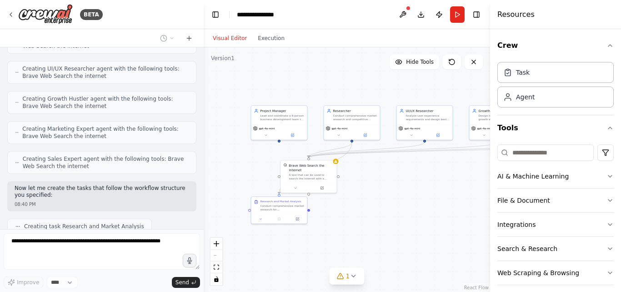
drag, startPoint x: 262, startPoint y: 200, endPoint x: 377, endPoint y: 195, distance: 115.2
click at [377, 195] on div ".deletable-edge-delete-btn { width: 20px; height: 20px; border: 0px solid #ffff…" at bounding box center [347, 169] width 287 height 244
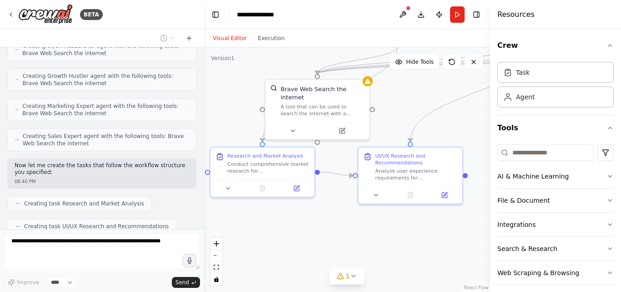
scroll to position [675, 0]
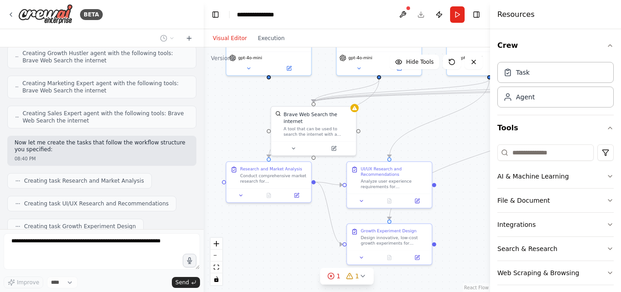
click at [297, 226] on div ".deletable-edge-delete-btn { width: 20px; height: 20px; border: 0px solid #ffff…" at bounding box center [347, 169] width 287 height 244
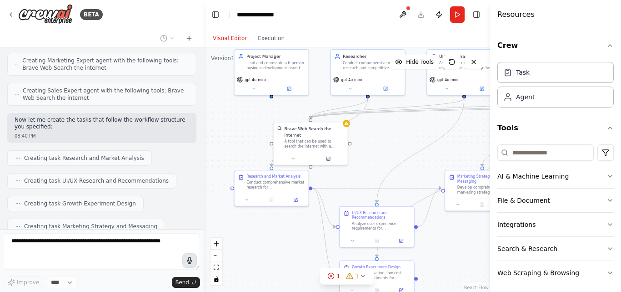
scroll to position [721, 0]
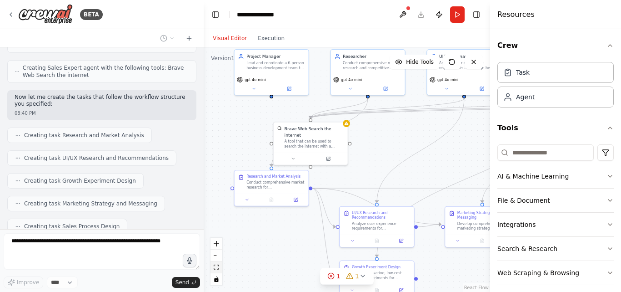
click at [218, 267] on icon "fit view" at bounding box center [216, 266] width 5 height 5
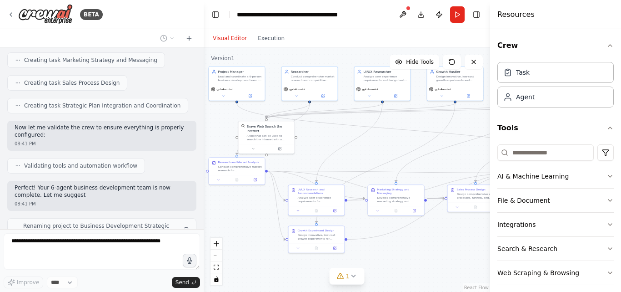
scroll to position [871, 0]
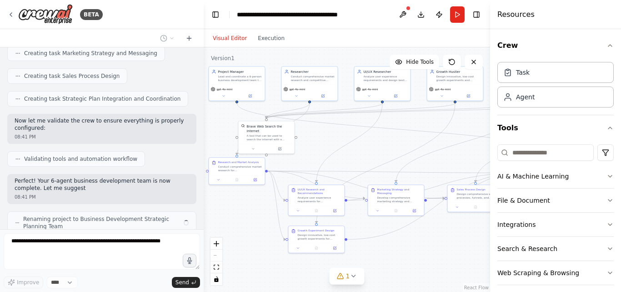
drag, startPoint x: 366, startPoint y: 261, endPoint x: 438, endPoint y: 251, distance: 72.6
click at [438, 251] on div ".deletable-edge-delete-btn { width: 20px; height: 20px; border: 0px solid #ffff…" at bounding box center [347, 169] width 287 height 244
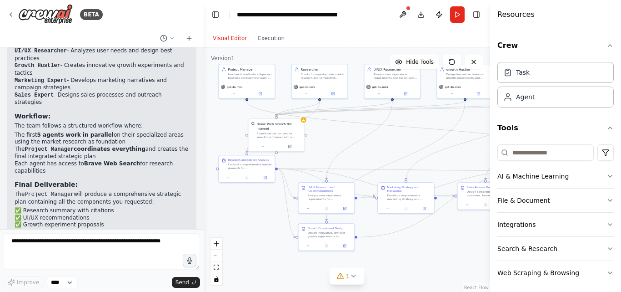
drag, startPoint x: 317, startPoint y: 149, endPoint x: 327, endPoint y: 147, distance: 10.3
click at [327, 147] on div ".deletable-edge-delete-btn { width: 20px; height: 20px; border: 0px solid #ffff…" at bounding box center [347, 169] width 287 height 244
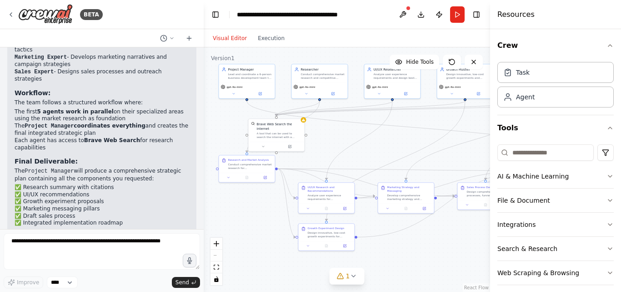
scroll to position [1173, 0]
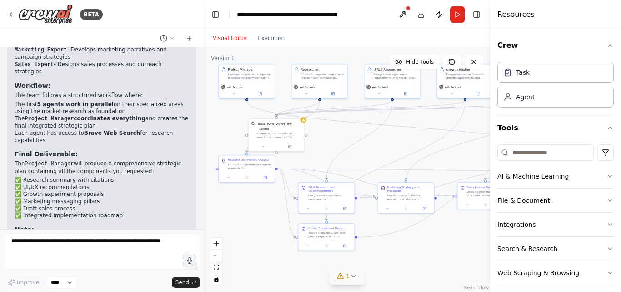
click at [343, 272] on div "1" at bounding box center [343, 275] width 13 height 9
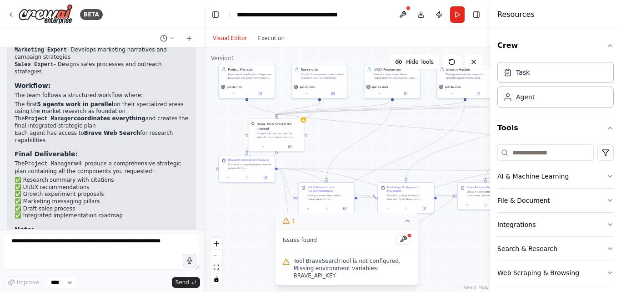
click at [408, 229] on button "1" at bounding box center [347, 220] width 143 height 17
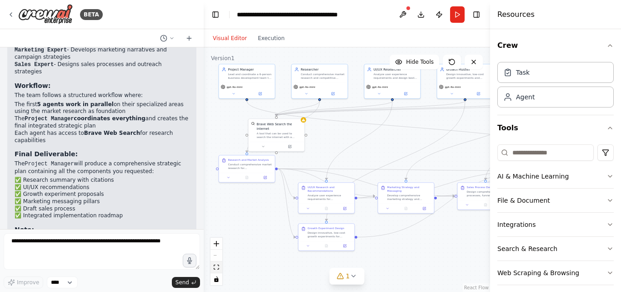
click at [219, 263] on button "fit view" at bounding box center [217, 267] width 12 height 12
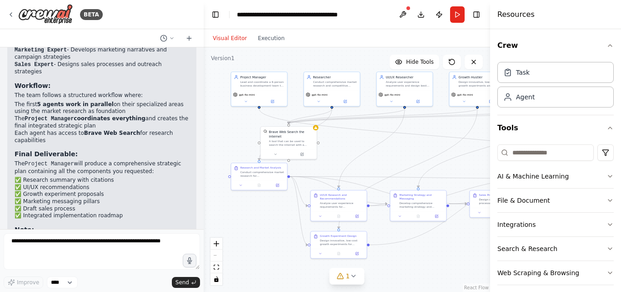
drag, startPoint x: 330, startPoint y: 163, endPoint x: 424, endPoint y: 159, distance: 94.2
click at [424, 159] on div ".deletable-edge-delete-btn { width: 20px; height: 20px; border: 0px solid #ffff…" at bounding box center [347, 169] width 287 height 244
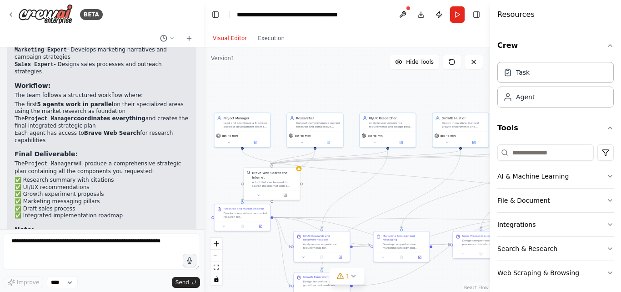
drag, startPoint x: 405, startPoint y: 158, endPoint x: 388, endPoint y: 198, distance: 43.8
click at [388, 198] on div ".deletable-edge-delete-btn { width: 20px; height: 20px; border: 0px solid #ffff…" at bounding box center [347, 169] width 287 height 244
click at [219, 271] on button "fit view" at bounding box center [217, 267] width 12 height 12
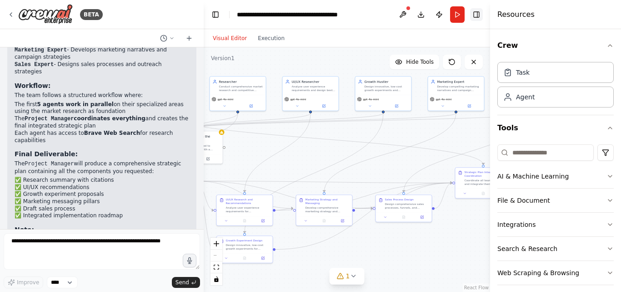
click at [476, 15] on button "Toggle Right Sidebar" at bounding box center [476, 14] width 13 height 13
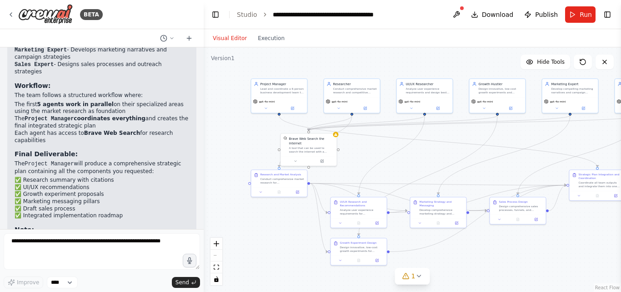
drag, startPoint x: 283, startPoint y: 62, endPoint x: 400, endPoint y: 65, distance: 117.4
click at [400, 65] on div ".deletable-edge-delete-btn { width: 20px; height: 20px; border: 0px solid #ffff…" at bounding box center [413, 169] width 418 height 244
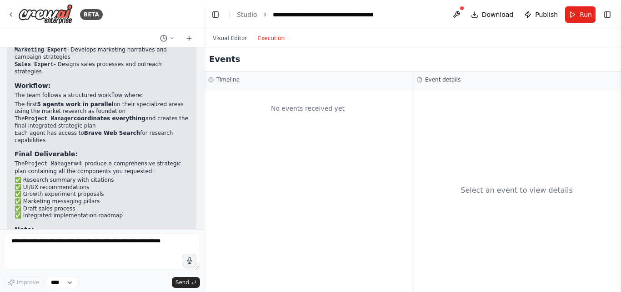
click at [270, 40] on button "Execution" at bounding box center [271, 38] width 38 height 11
click at [229, 46] on div "Visual Editor Execution" at bounding box center [248, 38] width 83 height 18
click at [224, 38] on button "Visual Editor" at bounding box center [229, 38] width 45 height 11
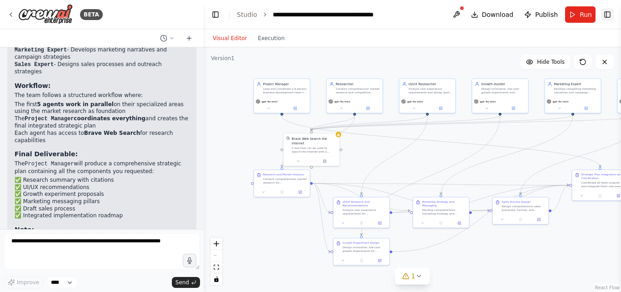
click at [608, 15] on button "Toggle Right Sidebar" at bounding box center [607, 14] width 13 height 13
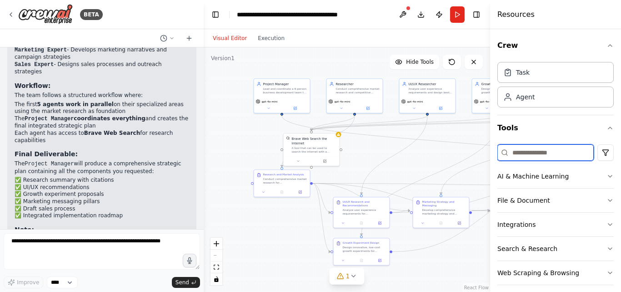
click at [516, 155] on input at bounding box center [546, 152] width 96 height 16
type input "*"
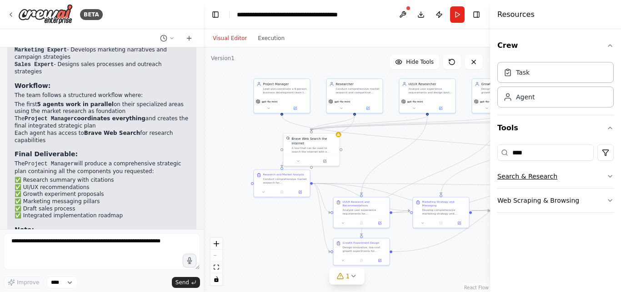
click at [533, 176] on button "Search & Research" at bounding box center [556, 176] width 116 height 24
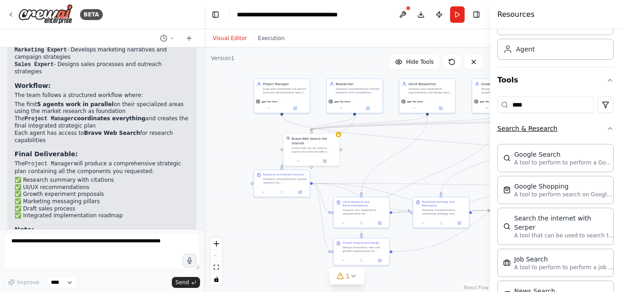
scroll to position [56, 0]
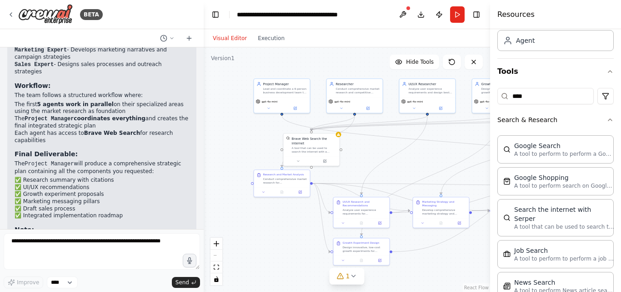
click at [551, 86] on div "**** Search & Research Google Search A tool to perform to perform a Google sear…" at bounding box center [556, 239] width 116 height 311
click at [551, 94] on input "****" at bounding box center [546, 96] width 96 height 16
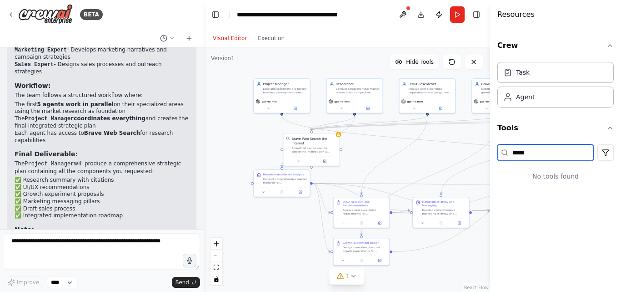
scroll to position [0, 0]
type input "*******"
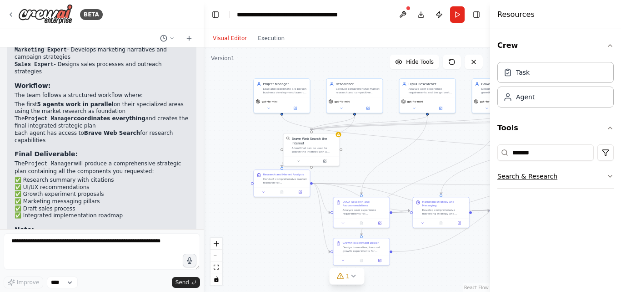
click at [550, 173] on button "Search & Research" at bounding box center [556, 176] width 116 height 24
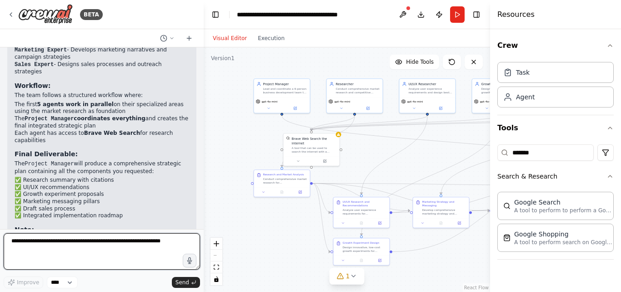
click at [157, 248] on textarea at bounding box center [102, 251] width 196 height 36
type textarea "**********"
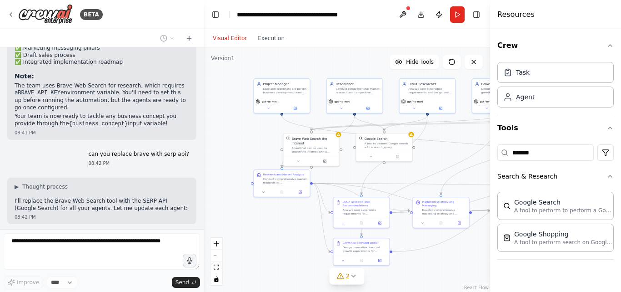
scroll to position [1349, 0]
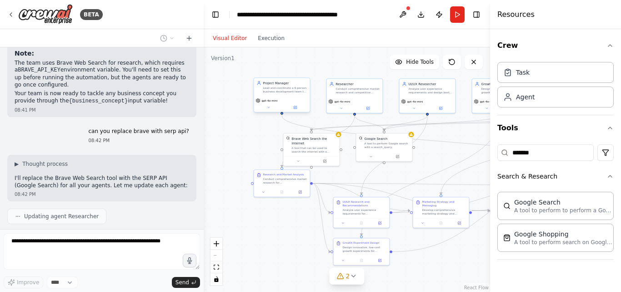
click at [284, 90] on div "Lead and coordinate a 6-person business development team to create comprehensiv…" at bounding box center [285, 89] width 44 height 7
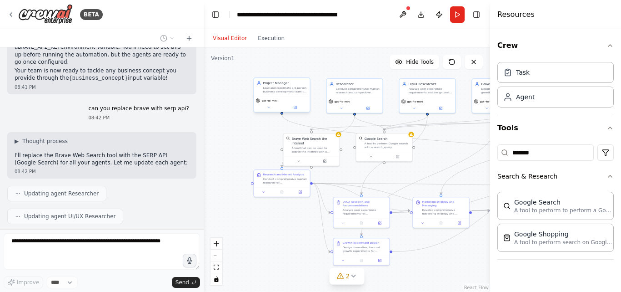
click at [263, 87] on div "Lead and coordinate a 6-person business development team to create comprehensiv…" at bounding box center [285, 89] width 44 height 7
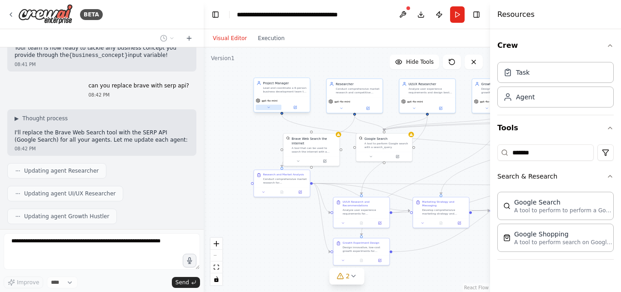
scroll to position [1417, 0]
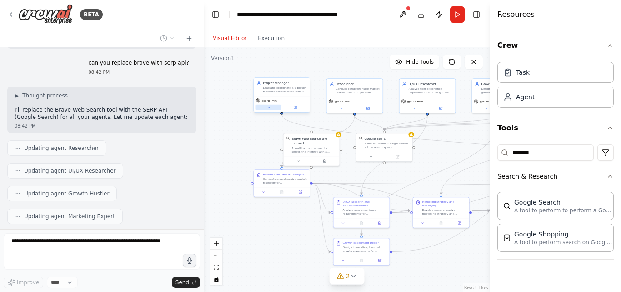
click at [272, 109] on button at bounding box center [269, 107] width 26 height 5
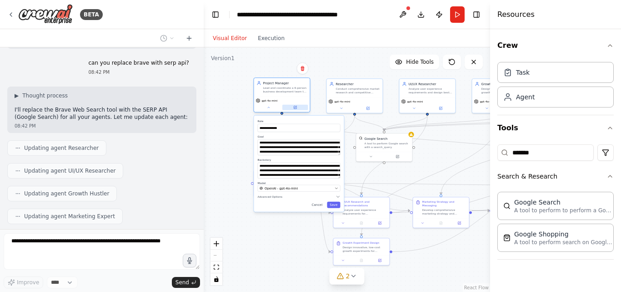
click at [292, 105] on button at bounding box center [295, 107] width 26 height 5
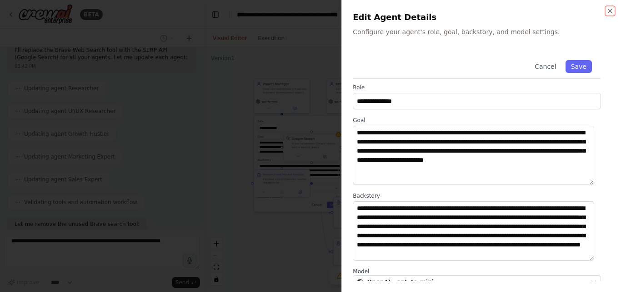
scroll to position [0, 0]
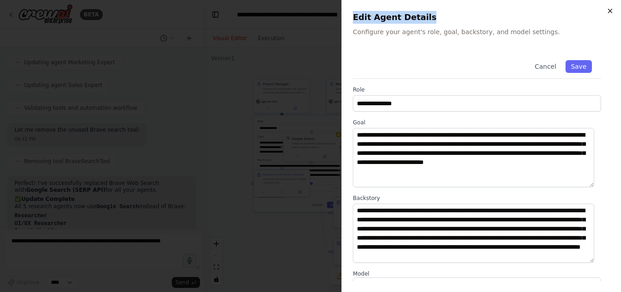
click at [609, 14] on div "**********" at bounding box center [482, 146] width 280 height 292
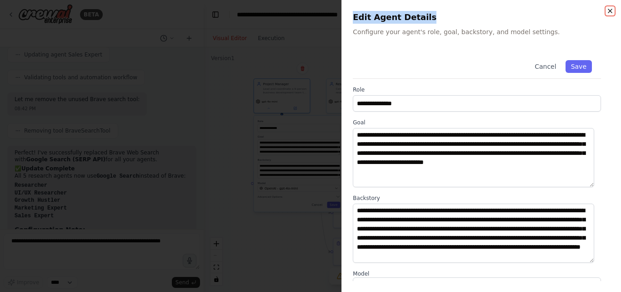
click at [611, 13] on icon "button" at bounding box center [610, 10] width 7 height 7
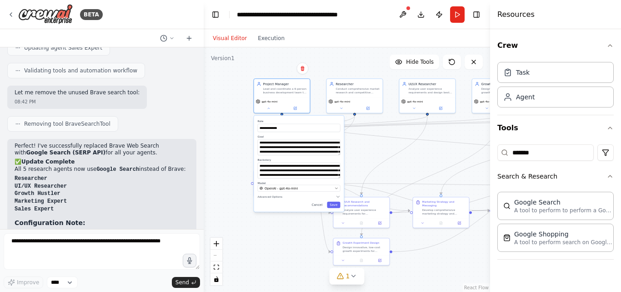
click at [404, 135] on div "**********" at bounding box center [347, 169] width 287 height 244
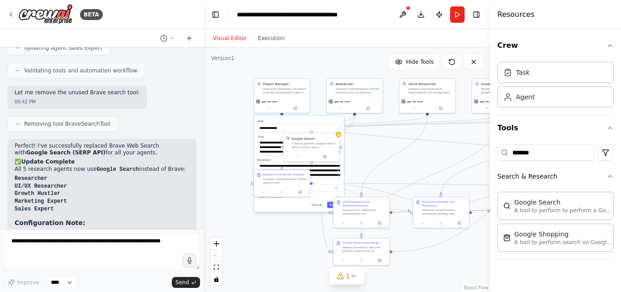
click at [356, 157] on div "**********" at bounding box center [347, 169] width 287 height 244
click at [263, 106] on button at bounding box center [269, 107] width 26 height 5
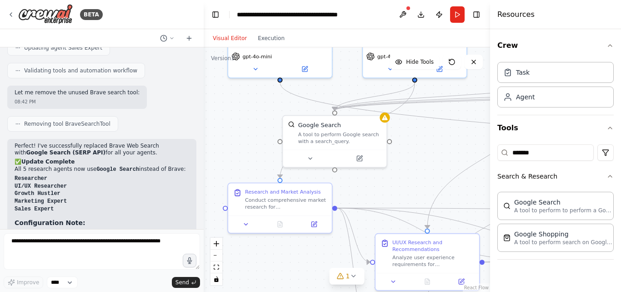
drag, startPoint x: 352, startPoint y: 146, endPoint x: 415, endPoint y: 178, distance: 70.0
click at [415, 178] on div ".deletable-edge-delete-btn { width: 20px; height: 20px; border: 0px solid #ffff…" at bounding box center [347, 169] width 287 height 244
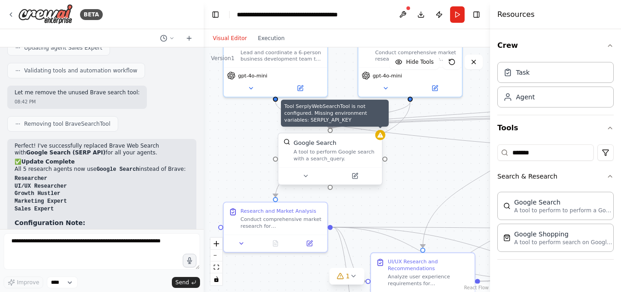
click at [381, 138] on div at bounding box center [380, 135] width 10 height 10
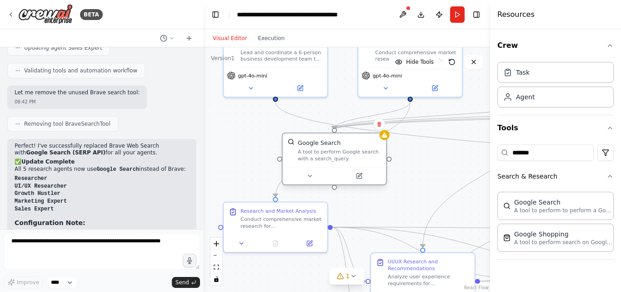
click at [337, 156] on div "A tool to perform Google search with a search_query." at bounding box center [339, 155] width 83 height 14
click at [307, 145] on div "Google Search" at bounding box center [319, 142] width 43 height 9
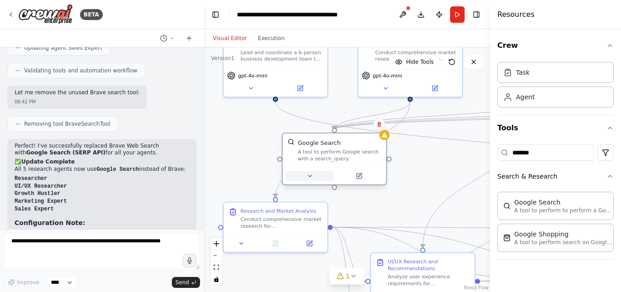
click at [313, 174] on button at bounding box center [310, 176] width 48 height 10
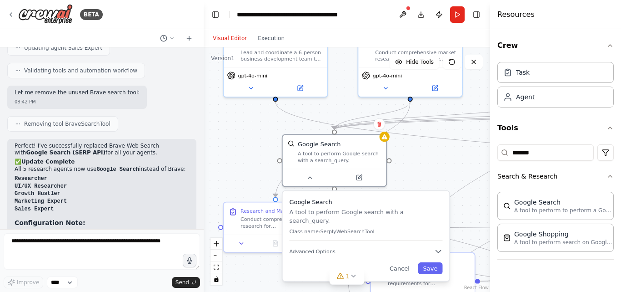
click at [316, 252] on div "Google Search A tool to perform Google search with a search_query. Class name: …" at bounding box center [366, 236] width 167 height 90
click at [316, 248] on span "Advanced Options" at bounding box center [312, 251] width 46 height 7
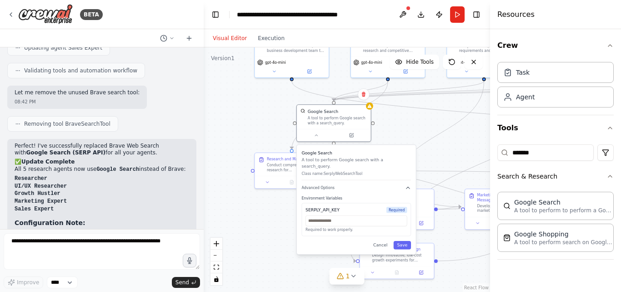
drag, startPoint x: 436, startPoint y: 168, endPoint x: 436, endPoint y: 120, distance: 48.7
click at [436, 120] on div ".deletable-edge-delete-btn { width: 20px; height: 20px; border: 0px solid #ffff…" at bounding box center [347, 169] width 287 height 244
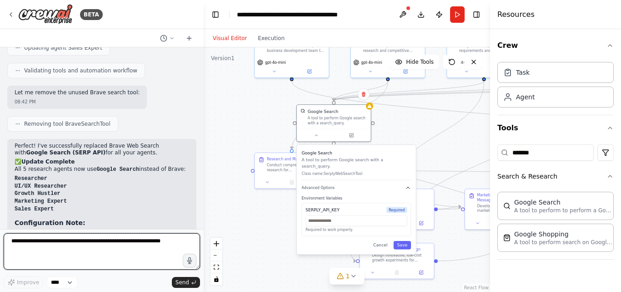
click at [170, 242] on textarea at bounding box center [102, 251] width 196 height 36
type textarea "**********"
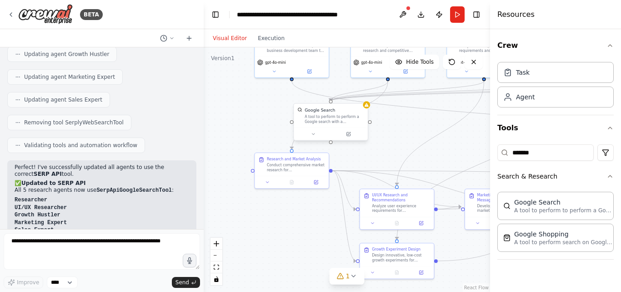
click at [344, 122] on div "A tool to perform to perform a Google search with a search_query." at bounding box center [335, 119] width 60 height 10
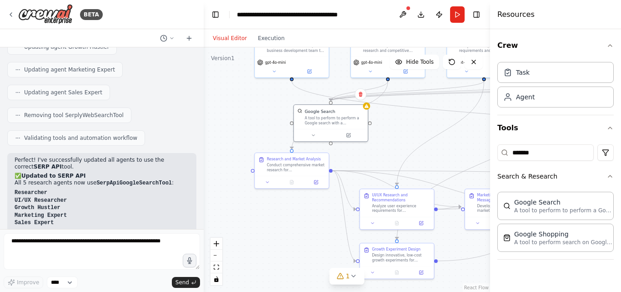
click at [402, 133] on div ".deletable-edge-delete-btn { width: 20px; height: 20px; border: 0px solid #ffff…" at bounding box center [347, 169] width 287 height 244
click at [317, 135] on button at bounding box center [316, 133] width 34 height 7
click at [317, 135] on icon at bounding box center [316, 133] width 5 height 5
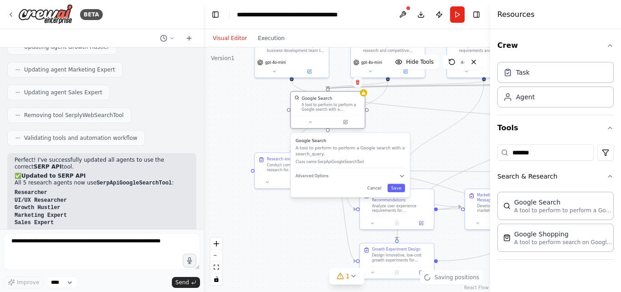
drag, startPoint x: 317, startPoint y: 135, endPoint x: 310, endPoint y: 126, distance: 11.3
click at [310, 126] on div at bounding box center [328, 122] width 74 height 12
click at [312, 182] on div "Google Search A tool to perform to perform a Google search with a search_query.…" at bounding box center [350, 165] width 119 height 64
click at [319, 179] on div "Google Search A tool to perform to perform a Google search with a search_query.…" at bounding box center [350, 165] width 119 height 64
click at [370, 173] on button "Advanced Options" at bounding box center [351, 176] width 110 height 6
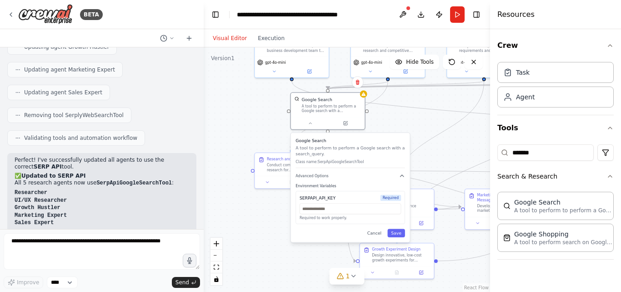
click at [338, 219] on p "Required to work properly." at bounding box center [350, 217] width 101 height 5
click at [338, 212] on input "text" at bounding box center [350, 208] width 101 height 11
paste input "**********"
type input "**********"
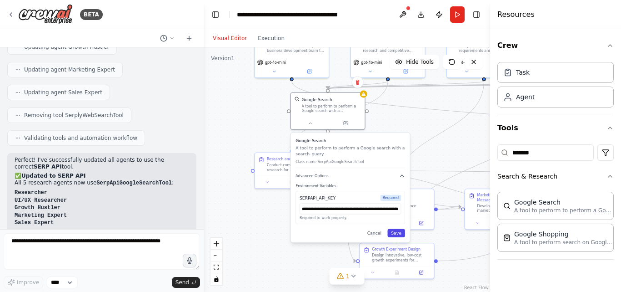
scroll to position [0, 0]
click at [394, 235] on button "Save" at bounding box center [397, 232] width 18 height 9
click at [360, 206] on input "text" at bounding box center [350, 208] width 101 height 11
paste input "**********"
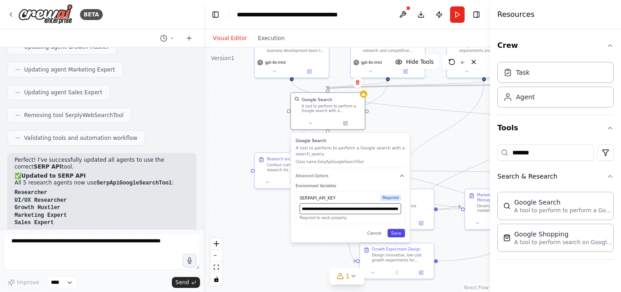
type input "**********"
click at [399, 234] on button "Save" at bounding box center [397, 232] width 18 height 9
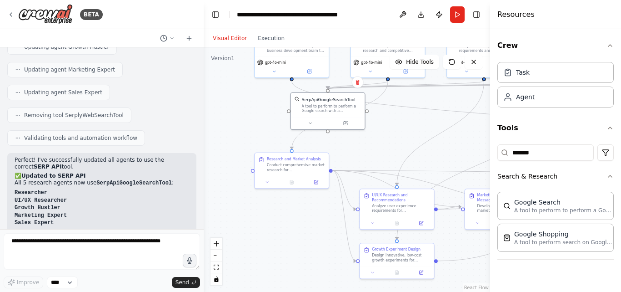
click at [387, 137] on div ".deletable-edge-delete-btn { width: 20px; height: 20px; border: 0px solid #ffff…" at bounding box center [347, 169] width 287 height 244
click at [310, 121] on icon at bounding box center [310, 122] width 5 height 5
click at [313, 121] on button at bounding box center [310, 121] width 34 height 7
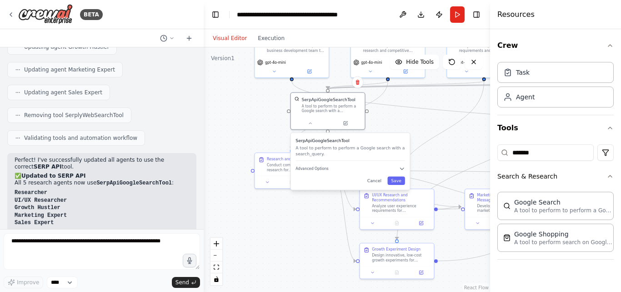
click at [385, 118] on div ".deletable-edge-delete-btn { width: 20px; height: 20px; border: 0px solid #ffff…" at bounding box center [347, 169] width 287 height 244
click at [400, 185] on div "SerpApiGoogleSearchTool A tool to perform to perform a Google search with a sea…" at bounding box center [350, 161] width 119 height 57
click at [400, 183] on button "Save" at bounding box center [397, 180] width 18 height 9
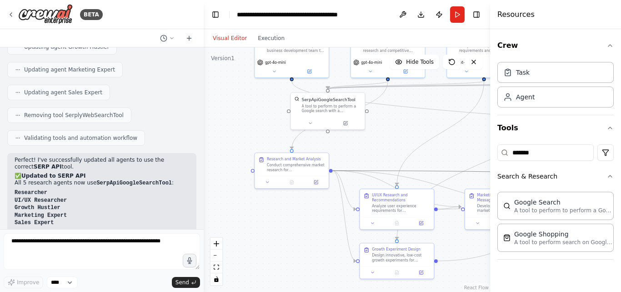
click at [398, 171] on icon "Edge from 76cdc903-622a-4efa-9b9d-1cd1421afe61 to aed154f3-0e0f-4473-907b-10765…" at bounding box center [502, 172] width 339 height 2
click at [333, 116] on div at bounding box center [328, 122] width 74 height 12
click at [311, 123] on icon at bounding box center [310, 122] width 5 height 5
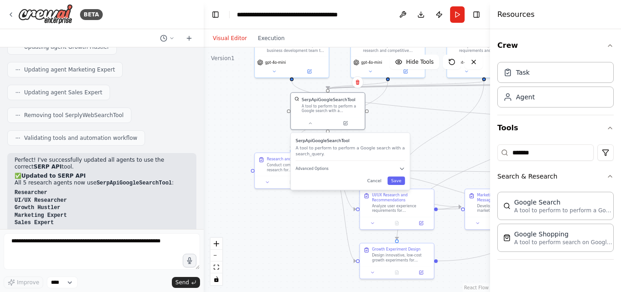
click at [359, 159] on div "SerpApiGoogleSearchTool A tool to perform to perform a Google search with a sea…" at bounding box center [351, 148] width 110 height 23
click at [359, 168] on button "Advanced Options" at bounding box center [351, 169] width 110 height 6
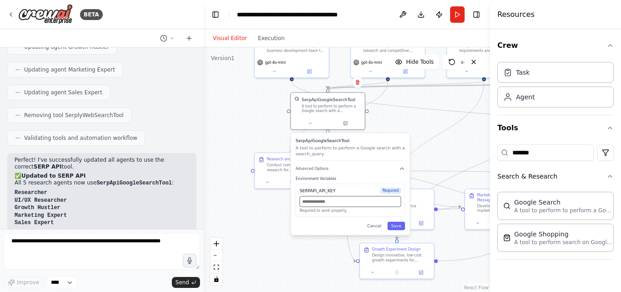
click at [357, 204] on input "text" at bounding box center [350, 201] width 101 height 11
paste input "**********"
paste input "text"
type input "**********"
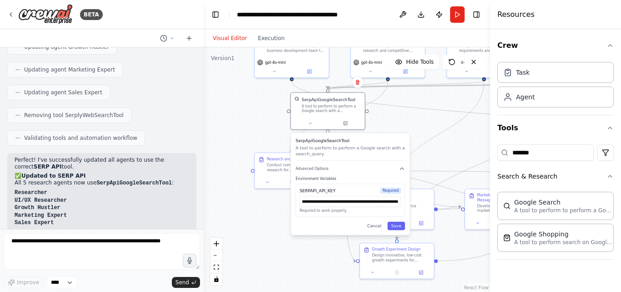
scroll to position [0, 0]
click at [357, 210] on p "Required to work properly." at bounding box center [350, 210] width 101 height 5
click at [403, 229] on button "Save" at bounding box center [397, 225] width 18 height 9
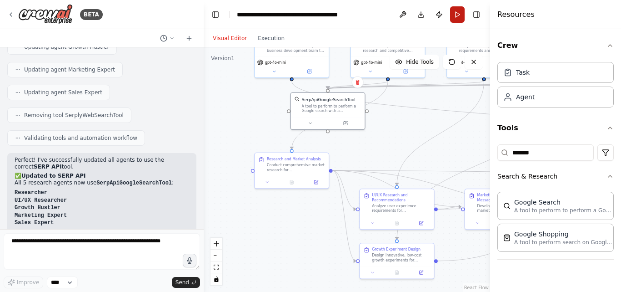
click at [455, 10] on button "Run" at bounding box center [457, 14] width 15 height 16
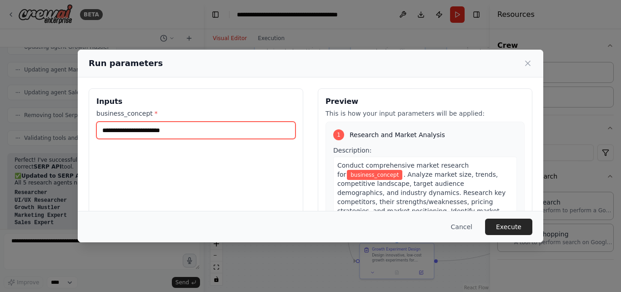
click at [240, 130] on input "business_concept *" at bounding box center [195, 129] width 199 height 17
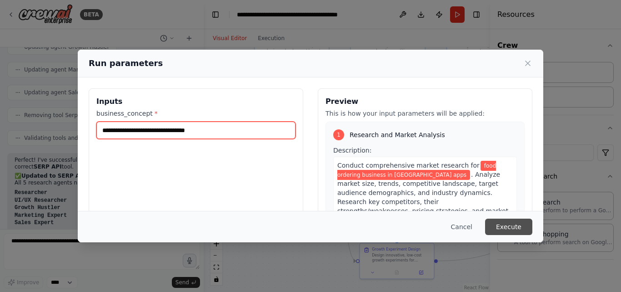
type input "**********"
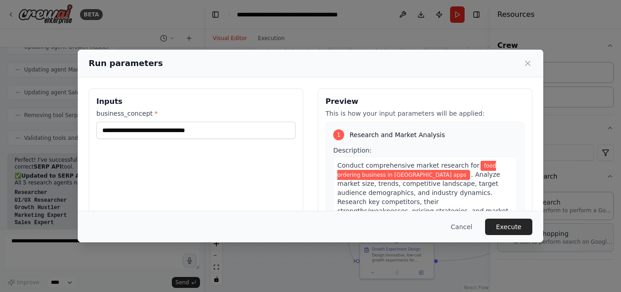
click at [509, 230] on button "Execute" at bounding box center [508, 226] width 47 height 16
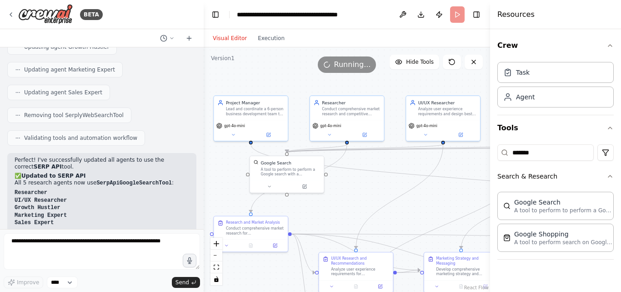
drag, startPoint x: 388, startPoint y: 141, endPoint x: 347, endPoint y: 204, distance: 75.3
click at [347, 204] on div ".deletable-edge-delete-btn { width: 20px; height: 20px; border: 0px solid #ffff…" at bounding box center [347, 169] width 287 height 244
click at [402, 18] on button at bounding box center [403, 14] width 15 height 16
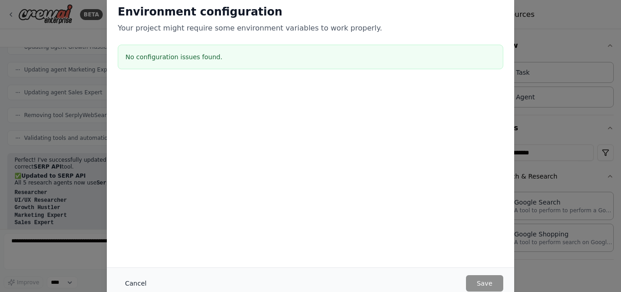
click at [134, 286] on button "Cancel" at bounding box center [136, 283] width 36 height 16
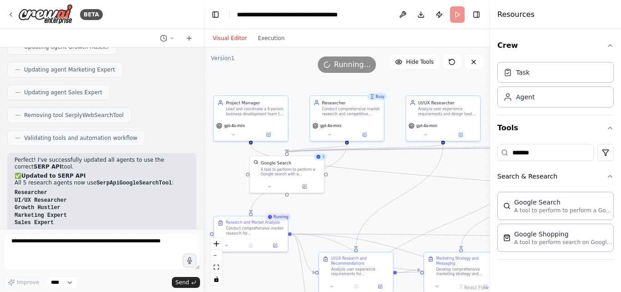
drag, startPoint x: 438, startPoint y: 16, endPoint x: 390, endPoint y: 32, distance: 50.3
click at [390, 32] on div "Visual Editor Execution" at bounding box center [347, 38] width 287 height 18
click at [253, 35] on button "Execution" at bounding box center [271, 38] width 38 height 11
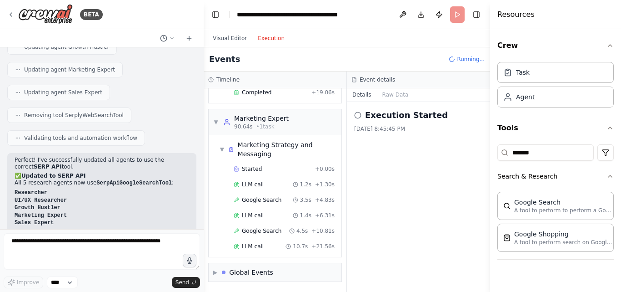
scroll to position [547, 0]
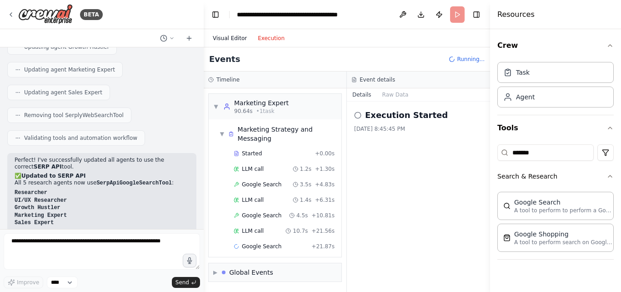
click at [232, 39] on button "Visual Editor" at bounding box center [229, 38] width 45 height 11
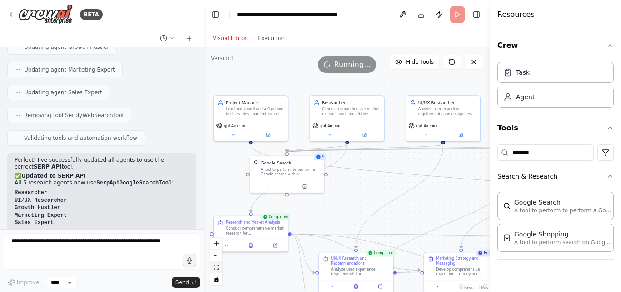
click at [218, 265] on icon "fit view" at bounding box center [216, 266] width 5 height 5
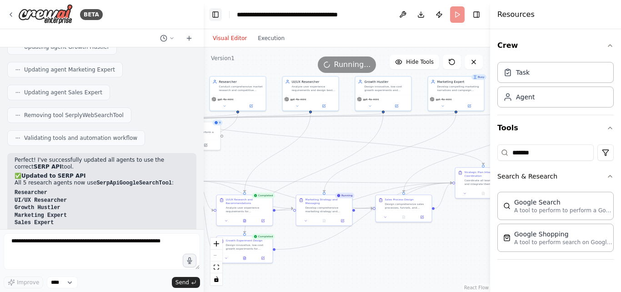
click at [220, 10] on button "Toggle Left Sidebar" at bounding box center [215, 14] width 13 height 13
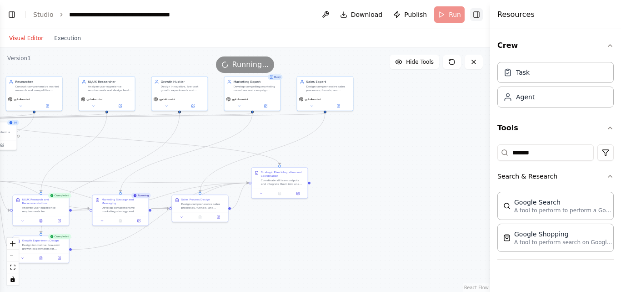
click at [480, 20] on button "Toggle Right Sidebar" at bounding box center [476, 14] width 13 height 13
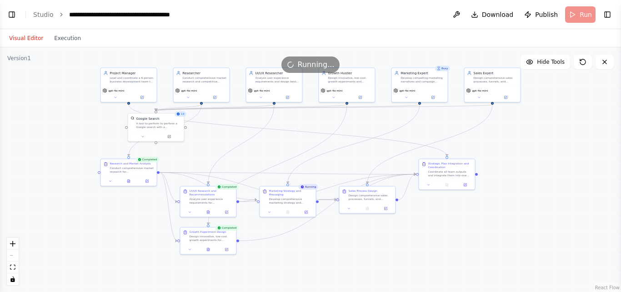
drag, startPoint x: 359, startPoint y: 156, endPoint x: 518, endPoint y: 143, distance: 159.2
click at [518, 143] on div ".deletable-edge-delete-btn { width: 20px; height: 20px; border: 0px solid #ffff…" at bounding box center [310, 169] width 621 height 244
